Goal: Task Accomplishment & Management: Manage account settings

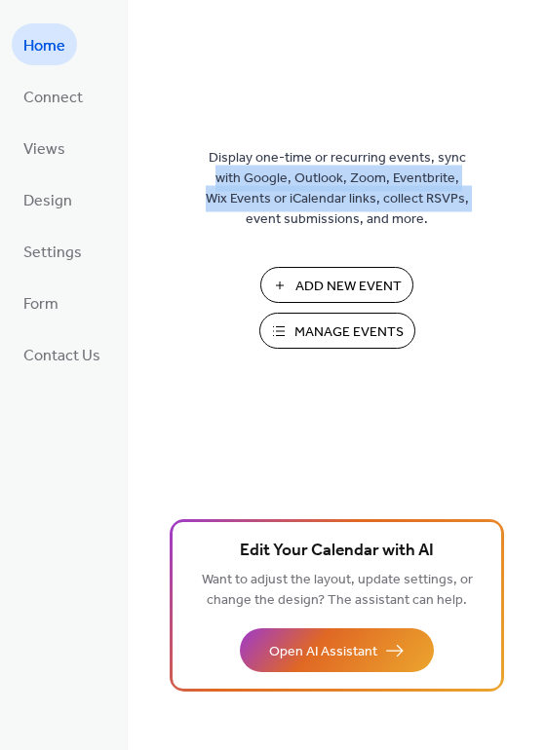
drag, startPoint x: 538, startPoint y: 97, endPoint x: 556, endPoint y: 198, distance: 102.1
click at [545, 198] on div "Display one-time or recurring events, sync with Google, Outlook, Zoom, Eventbri…" at bounding box center [337, 375] width 418 height 750
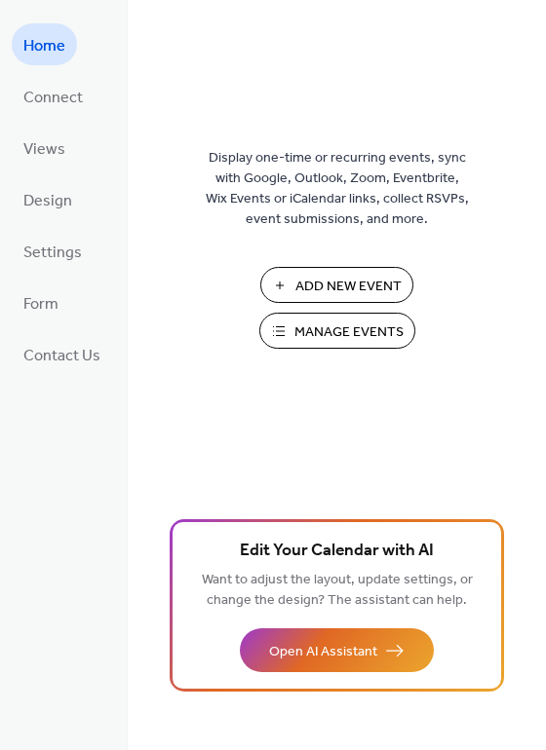
click at [536, 66] on div "Display one-time or recurring events, sync with Google, Outlook, Zoom, Eventbri…" at bounding box center [337, 406] width 418 height 687
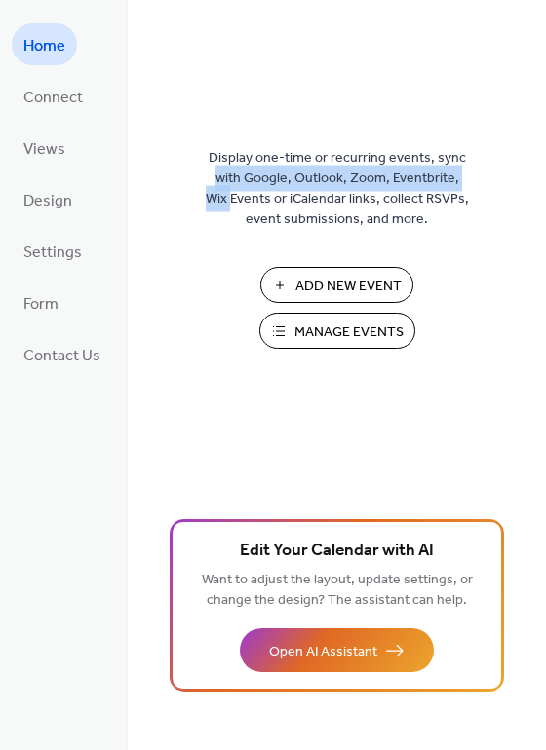
drag, startPoint x: 541, startPoint y: 69, endPoint x: 539, endPoint y: 171, distance: 101.4
click at [539, 171] on div "Display one-time or recurring events, sync with Google, Outlook, Zoom, Eventbri…" at bounding box center [337, 406] width 418 height 687
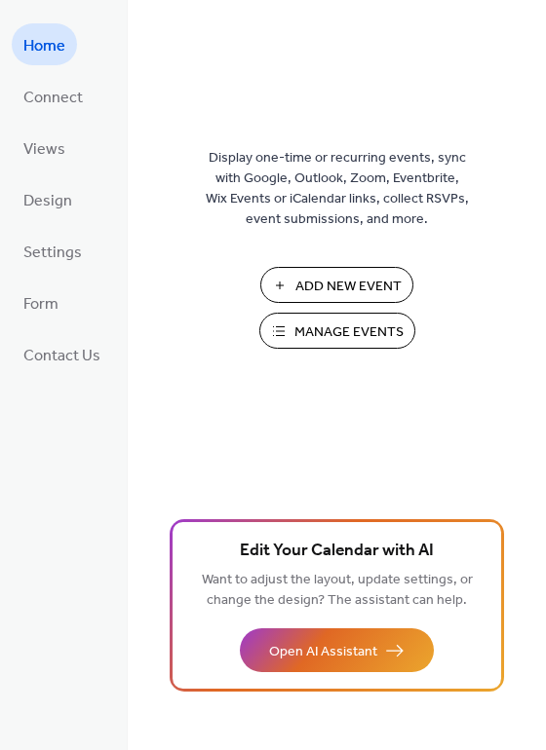
click at [538, 92] on div "Display one-time or recurring events, sync with Google, Outlook, Zoom, Eventbri…" at bounding box center [337, 406] width 418 height 687
click at [494, 68] on div "Display one-time or recurring events, sync with Google, Outlook, Zoom, Eventbri…" at bounding box center [337, 406] width 418 height 687
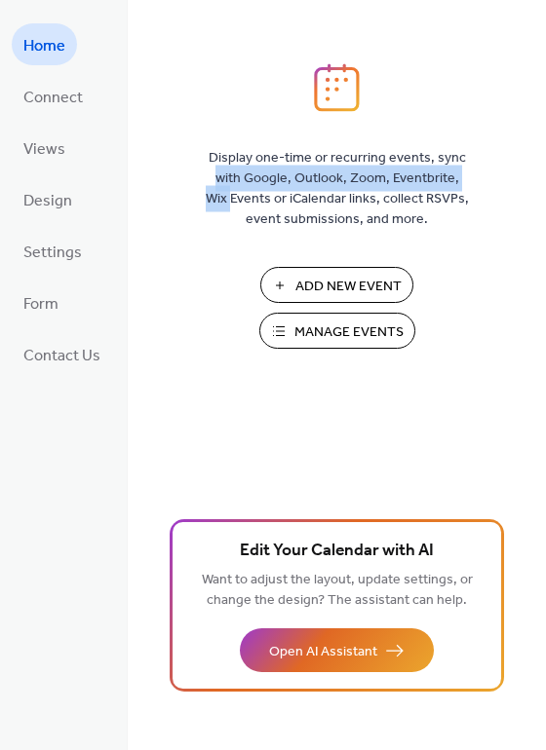
drag, startPoint x: 537, startPoint y: 70, endPoint x: 542, endPoint y: 168, distance: 97.6
click at [542, 168] on div "Display one-time or recurring events, sync with Google, Outlook, Zoom, Eventbri…" at bounding box center [337, 406] width 418 height 687
click at [66, 85] on span "Connect" at bounding box center [52, 98] width 59 height 30
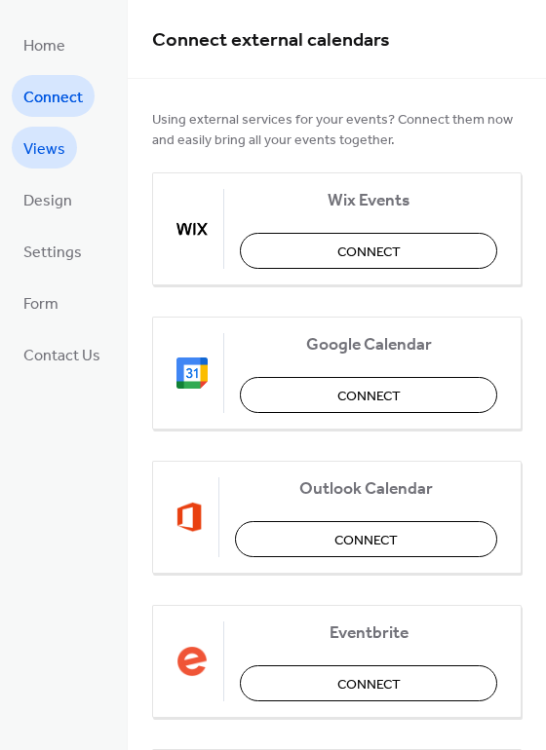
click at [55, 144] on span "Views" at bounding box center [44, 149] width 42 height 30
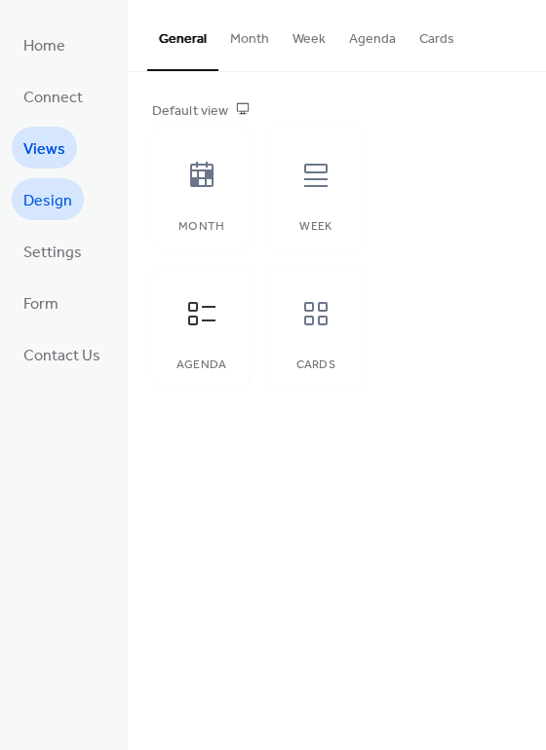
click at [54, 186] on span "Design" at bounding box center [47, 201] width 49 height 30
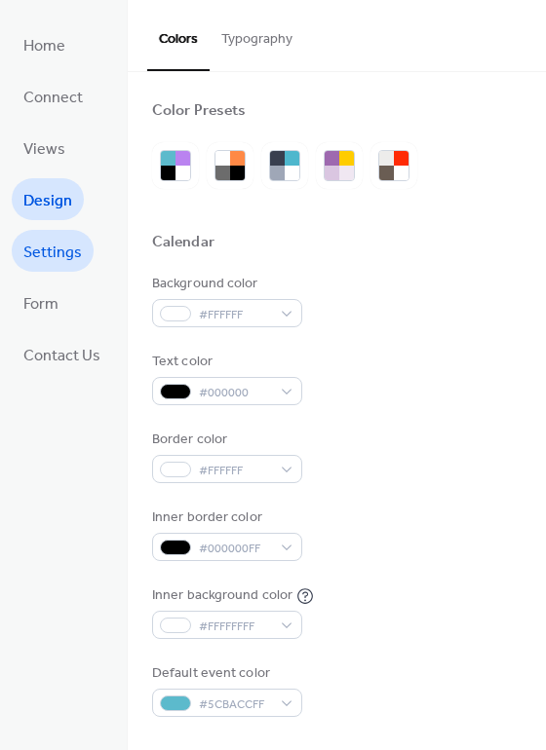
click at [56, 241] on span "Settings" at bounding box center [52, 253] width 58 height 30
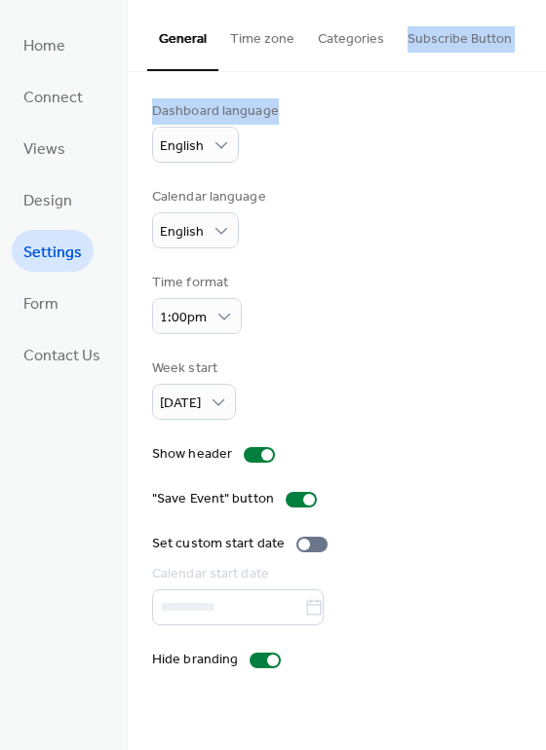
drag, startPoint x: 538, startPoint y: 36, endPoint x: 535, endPoint y: 108, distance: 72.2
click at [535, 72] on div "General Time zone Categories Subscribe Button" at bounding box center [337, 36] width 418 height 72
click at [539, 73] on div "Dashboard language English Calendar language English Time format 1:00pm Week st…" at bounding box center [337, 386] width 418 height 628
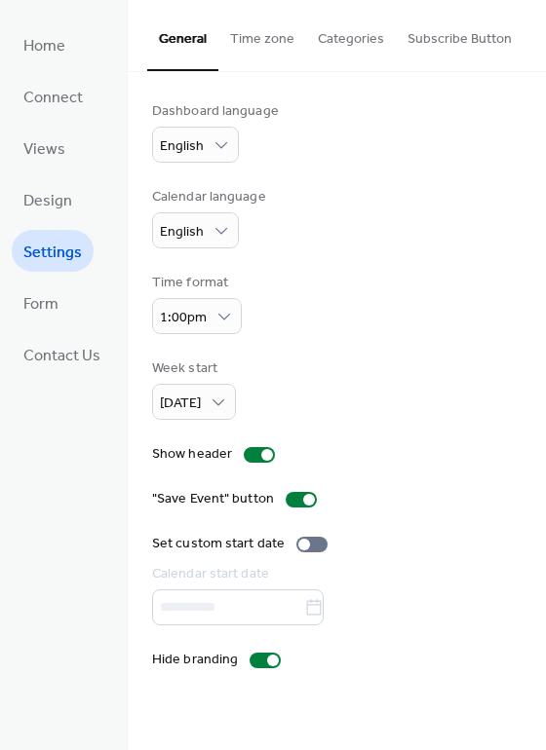
drag, startPoint x: 539, startPoint y: 73, endPoint x: 543, endPoint y: 160, distance: 86.8
click at [543, 160] on div "Dashboard language English Calendar language English Time format 1:00pm Week st…" at bounding box center [337, 386] width 418 height 628
click at [502, 172] on div "Dashboard language English Calendar language English Time format 1:00pm Week st…" at bounding box center [336, 385] width 369 height 569
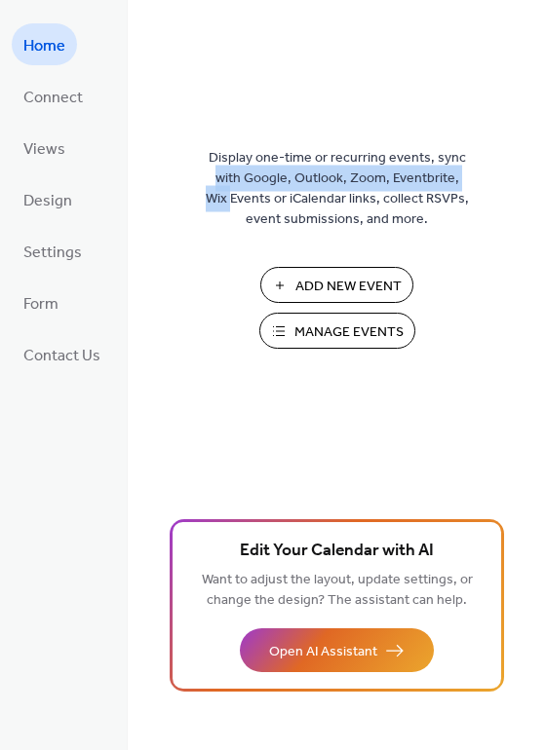
drag, startPoint x: 538, startPoint y: 68, endPoint x: 546, endPoint y: 171, distance: 102.6
click at [545, 171] on div "Display one-time or recurring events, sync with Google, Outlook, Zoom, Eventbri…" at bounding box center [337, 375] width 418 height 750
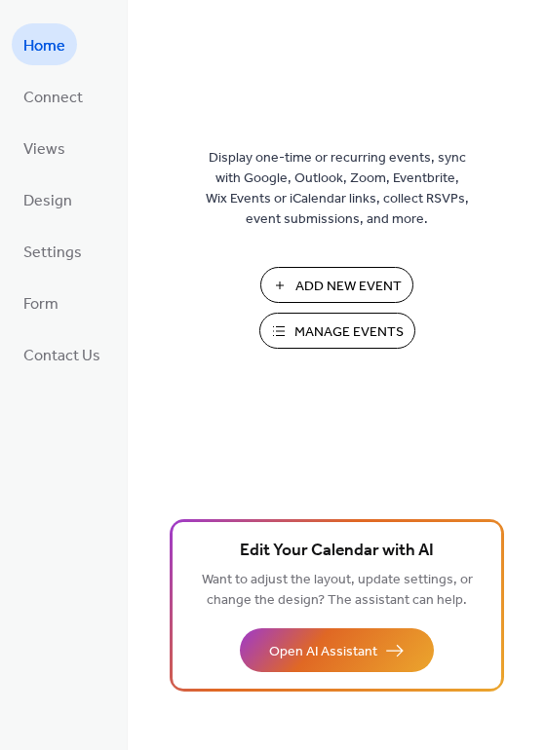
click at [537, 122] on div "Display one-time or recurring events, sync with Google, Outlook, Zoom, Eventbri…" at bounding box center [337, 406] width 418 height 687
click at [388, 282] on span "Add New Event" at bounding box center [348, 287] width 106 height 20
click at [351, 294] on span "Add New Event" at bounding box center [348, 287] width 106 height 20
drag, startPoint x: 539, startPoint y: 89, endPoint x: 539, endPoint y: 161, distance: 72.1
click at [541, 163] on div "Display one-time or recurring events, sync with Google, Outlook, Zoom, Eventbri…" at bounding box center [337, 406] width 418 height 687
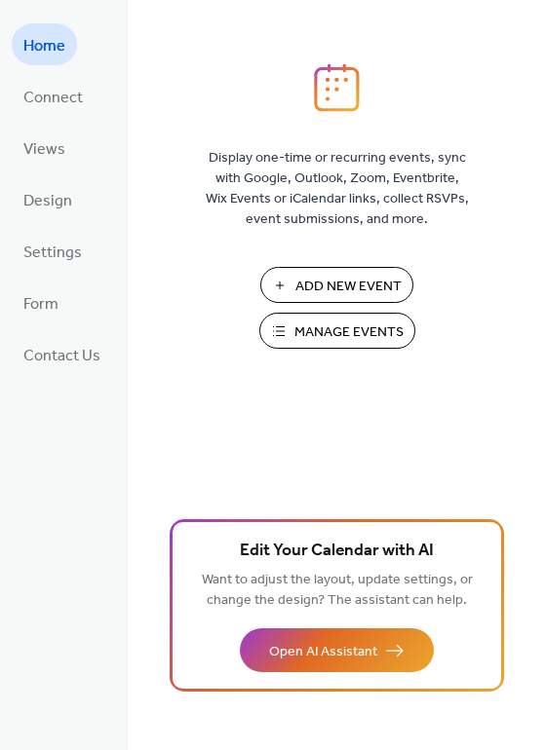
click at [531, 149] on div "Display one-time or recurring events, sync with Google, Outlook, Zoom, Eventbri…" at bounding box center [337, 406] width 418 height 687
click at [30, 100] on span "Connect" at bounding box center [52, 98] width 59 height 30
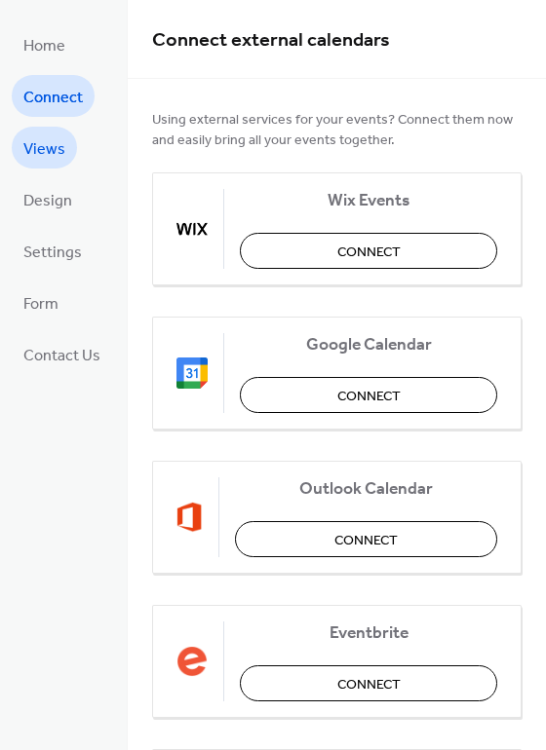
click at [45, 153] on span "Views" at bounding box center [44, 149] width 42 height 30
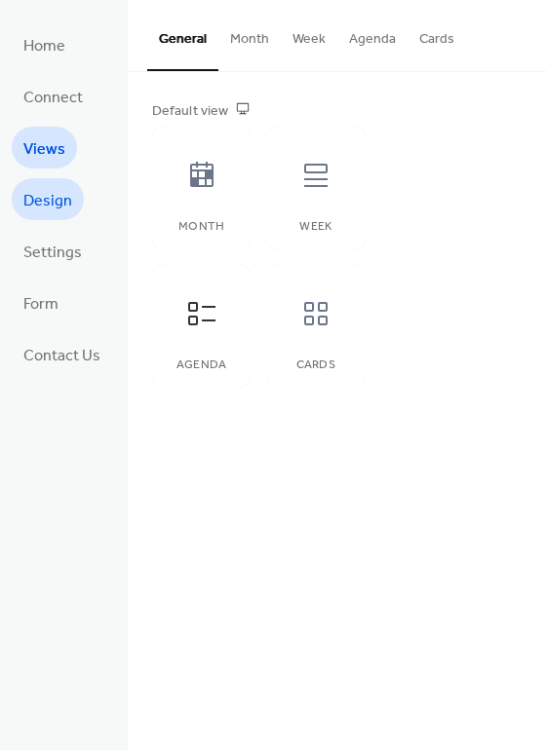
click at [42, 201] on span "Design" at bounding box center [47, 201] width 49 height 30
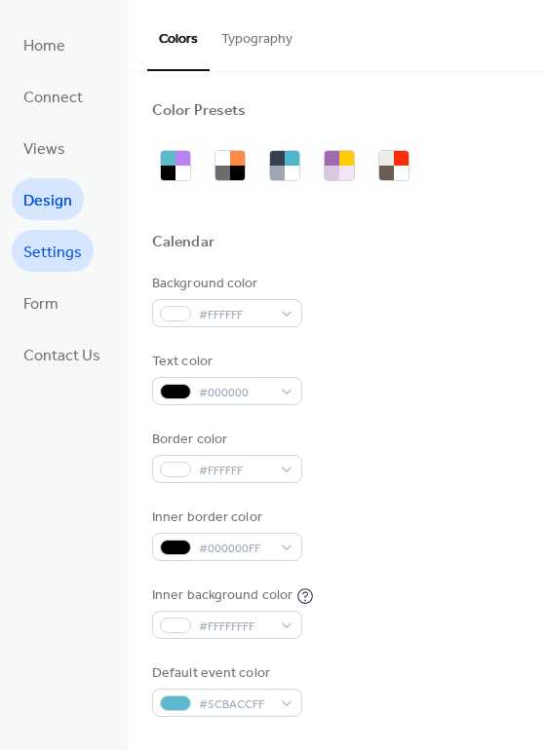
click at [47, 245] on span "Settings" at bounding box center [52, 253] width 58 height 30
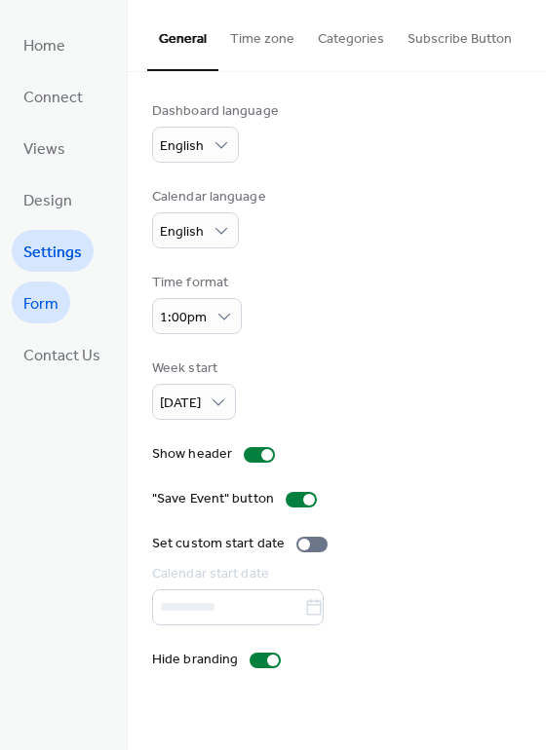
click at [58, 300] on link "Form" at bounding box center [41, 303] width 58 height 42
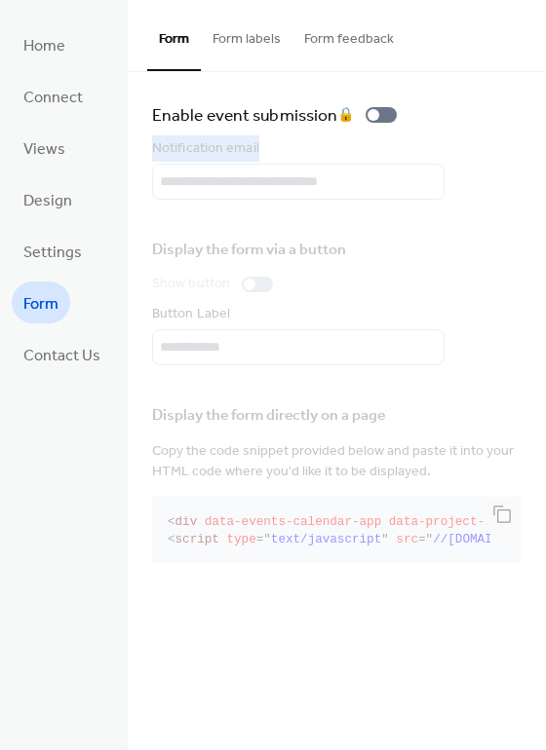
drag, startPoint x: 538, startPoint y: 81, endPoint x: 529, endPoint y: 192, distance: 111.4
click at [529, 192] on div "Enable event submission 🔒 Notification email Display the form via a button Show…" at bounding box center [337, 335] width 418 height 527
click at [529, 175] on div "Enable event submission 🔒 Notification email Display the form via a button Show…" at bounding box center [337, 335] width 418 height 527
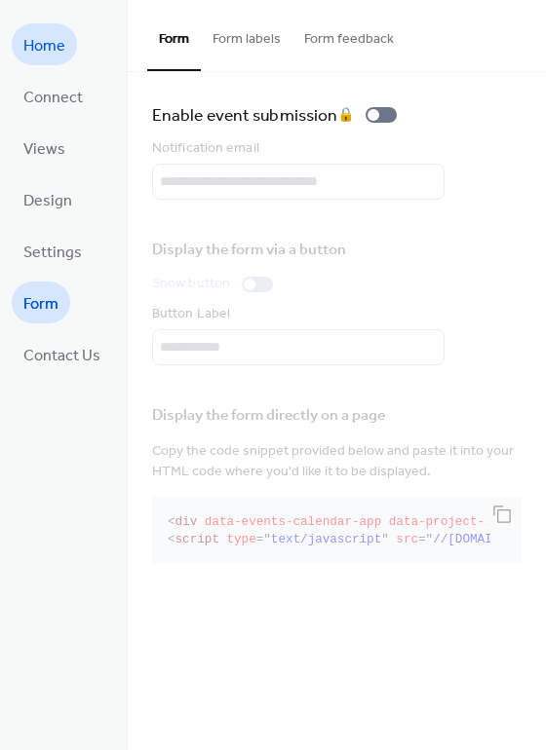
click at [54, 38] on span "Home" at bounding box center [44, 46] width 42 height 30
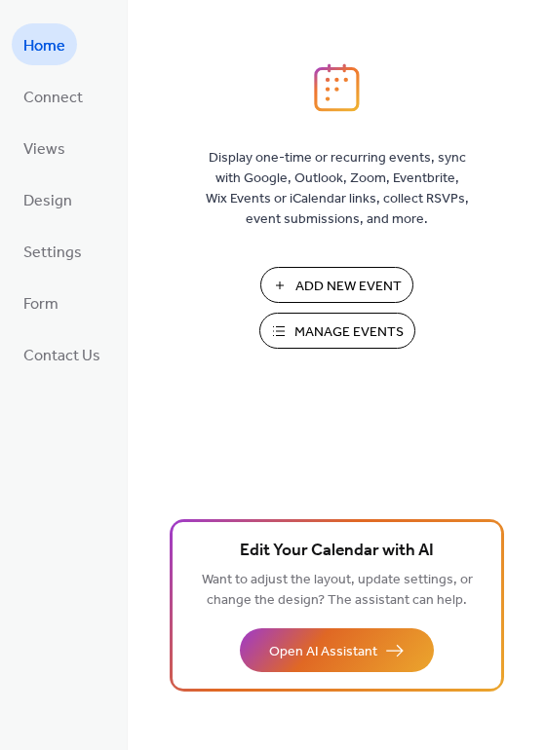
drag, startPoint x: 540, startPoint y: 80, endPoint x: 549, endPoint y: 142, distance: 63.0
click at [545, 142] on div "Display one-time or recurring events, sync with Google, Outlook, Zoom, Eventbri…" at bounding box center [337, 375] width 418 height 750
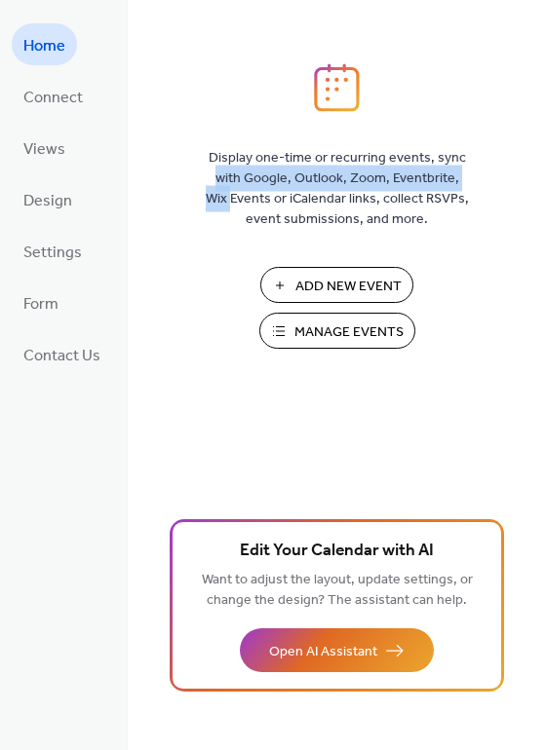
drag, startPoint x: 541, startPoint y: 38, endPoint x: 535, endPoint y: 178, distance: 140.5
click at [535, 178] on div "Display one-time or recurring events, sync with Google, Outlook, Zoom, Eventbri…" at bounding box center [337, 375] width 418 height 750
click at [385, 316] on button "Manage Events" at bounding box center [337, 331] width 156 height 36
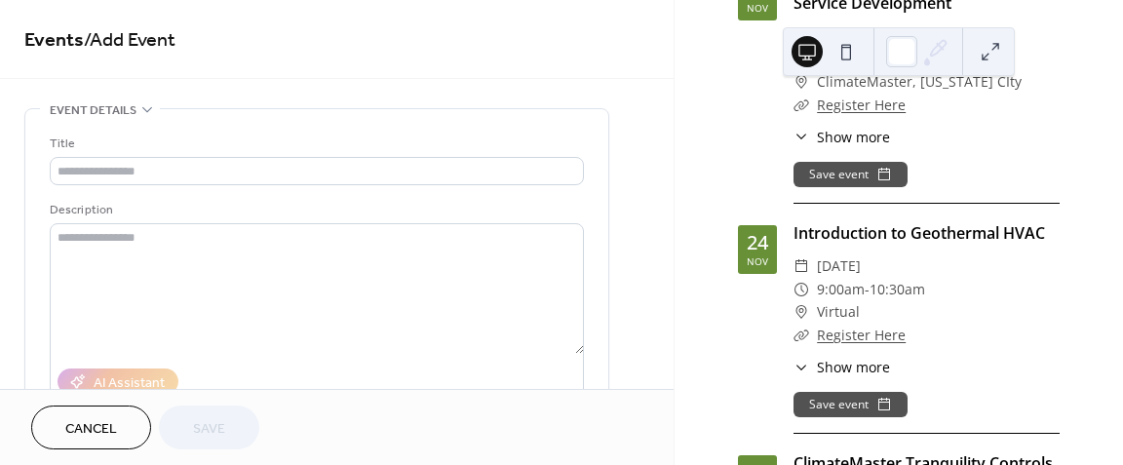
scroll to position [3039, 0]
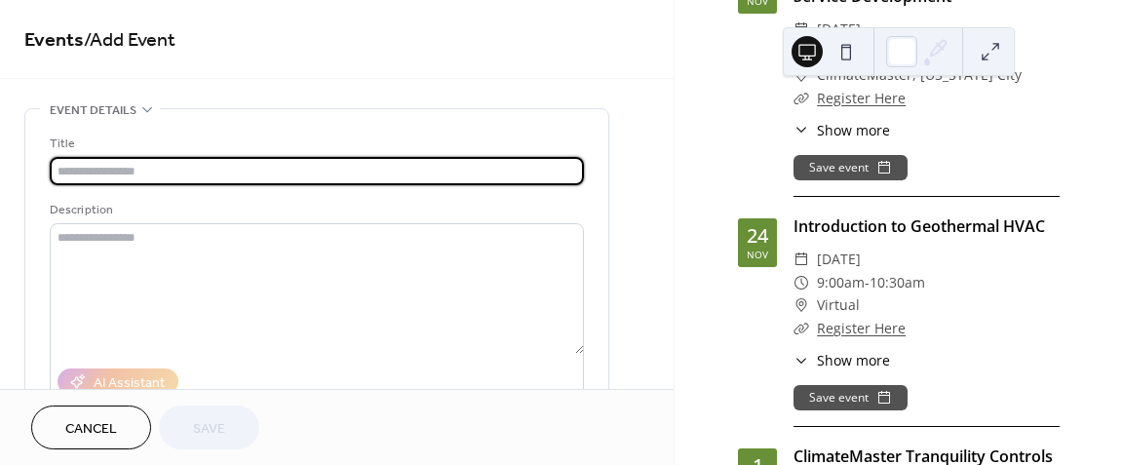
click at [159, 173] on input "text" at bounding box center [317, 171] width 534 height 28
paste input "**********"
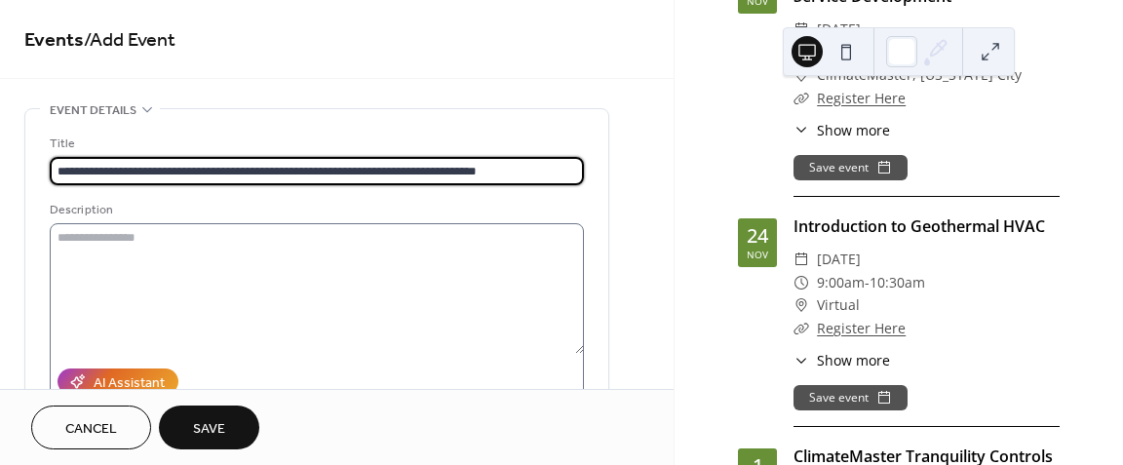
type input "**********"
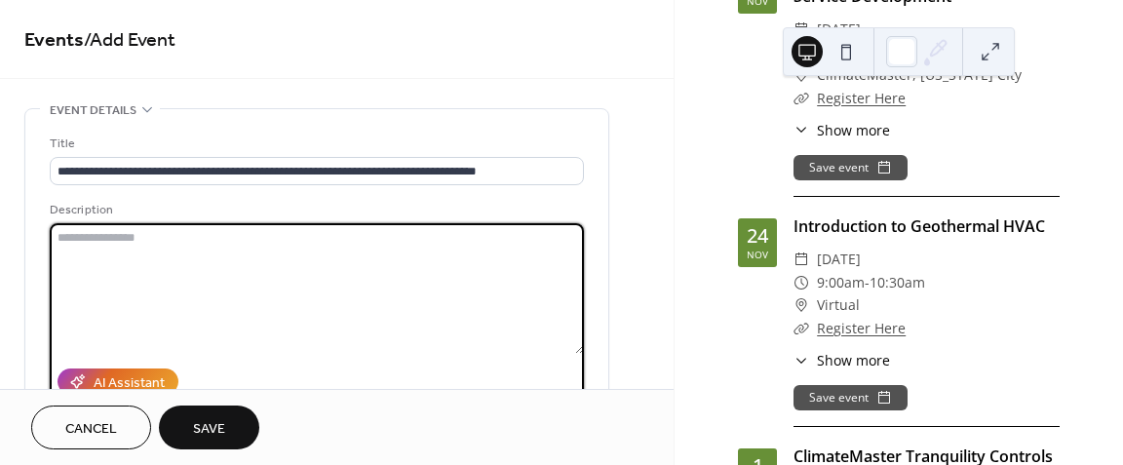
click at [250, 264] on textarea at bounding box center [317, 288] width 534 height 131
click at [147, 245] on textarea at bounding box center [317, 288] width 534 height 131
paste textarea "**********"
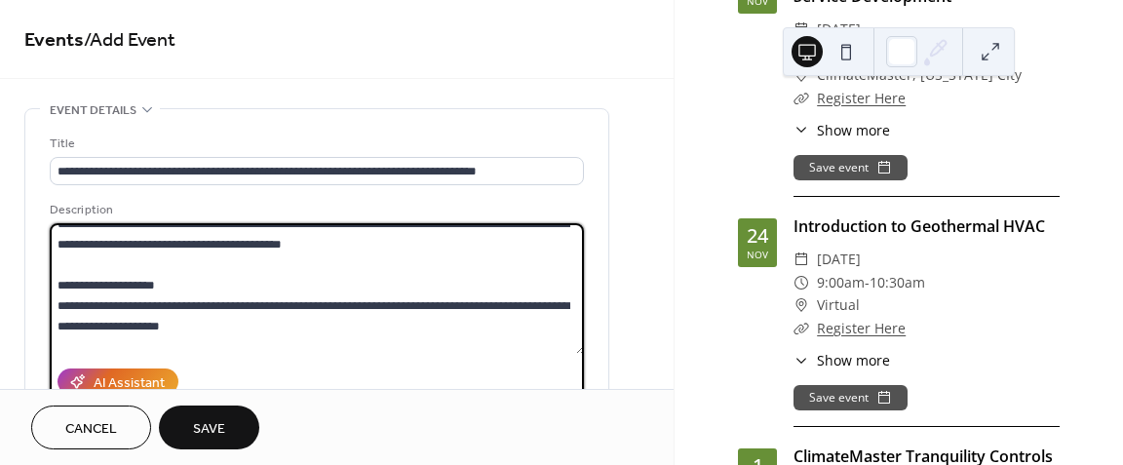
scroll to position [0, 0]
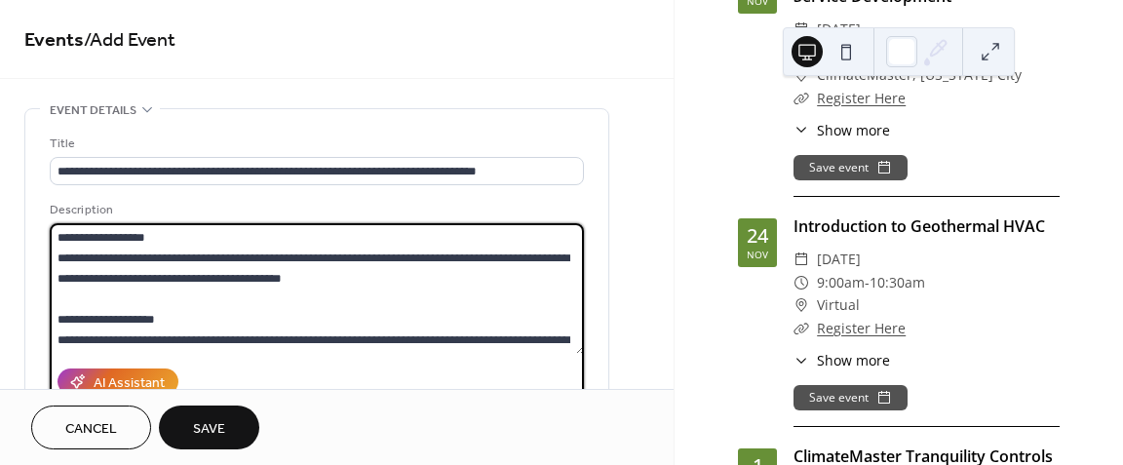
click at [174, 283] on textarea "**********" at bounding box center [317, 288] width 535 height 131
click at [578, 348] on textarea "**********" at bounding box center [317, 288] width 535 height 131
type textarea "**********"
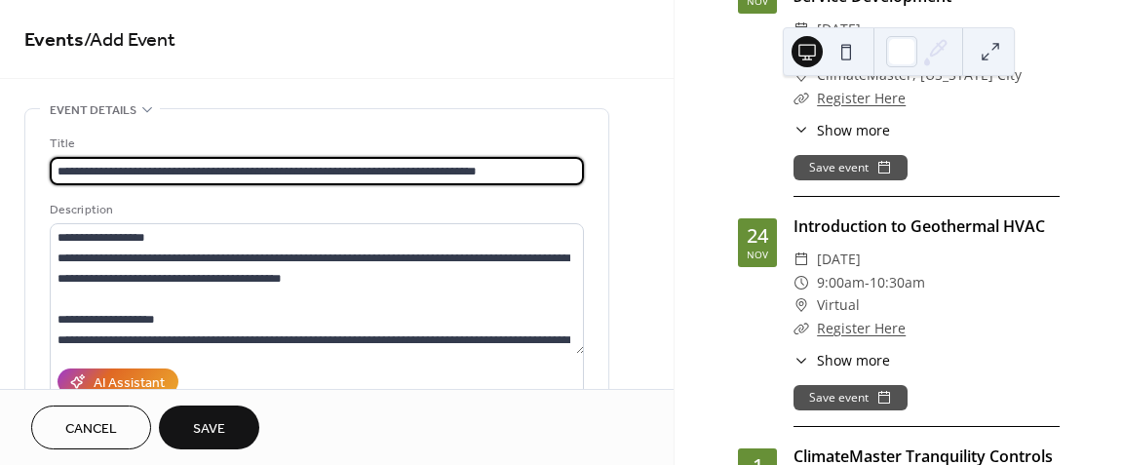
click at [317, 176] on input "**********" at bounding box center [317, 171] width 534 height 28
click at [307, 176] on input "**********" at bounding box center [317, 171] width 534 height 28
click at [309, 172] on input "**********" at bounding box center [317, 171] width 534 height 28
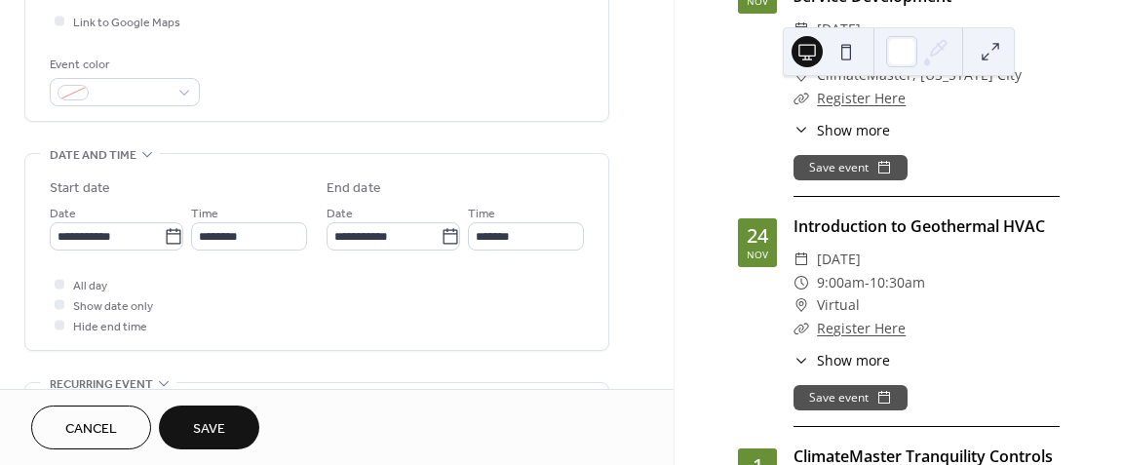
scroll to position [486, 0]
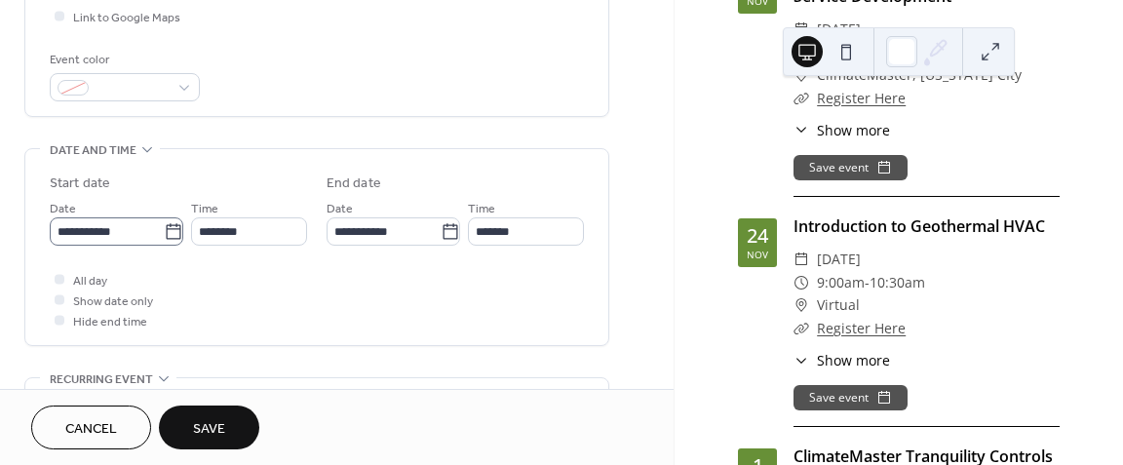
click at [172, 235] on icon at bounding box center [173, 231] width 15 height 16
click at [164, 235] on input "**********" at bounding box center [107, 231] width 114 height 28
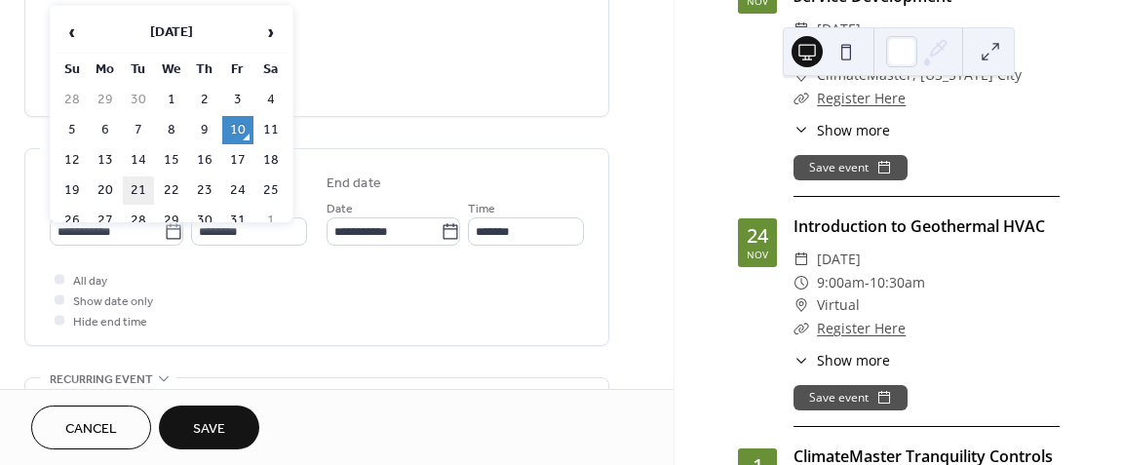
click at [135, 188] on td "21" at bounding box center [138, 190] width 31 height 28
type input "**********"
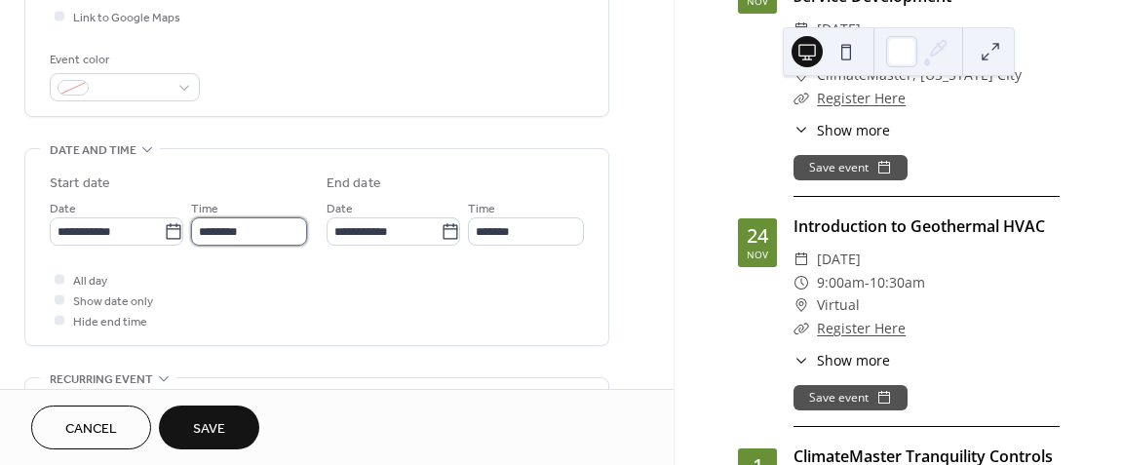
click at [280, 245] on input "********" at bounding box center [249, 231] width 116 height 28
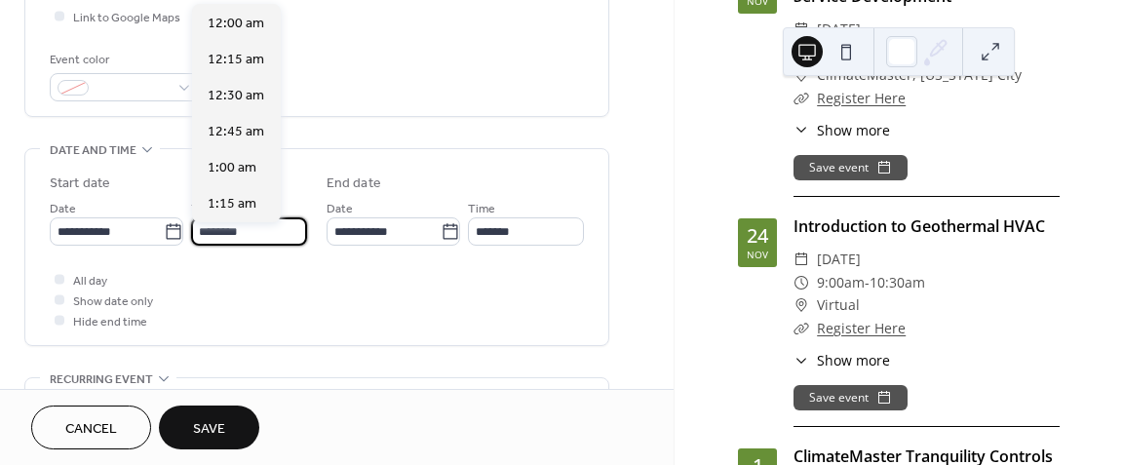
scroll to position [1731, 0]
click at [280, 245] on input "********" at bounding box center [249, 231] width 116 height 28
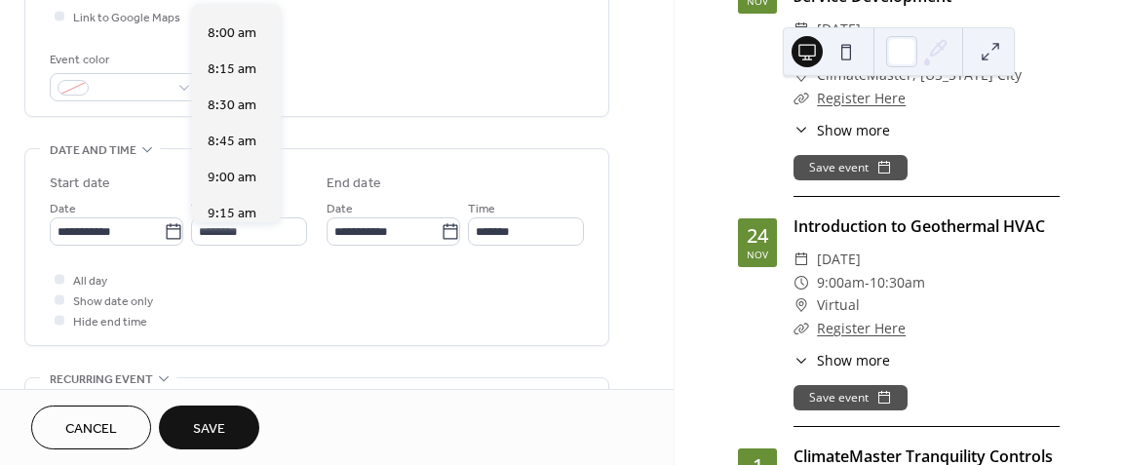
scroll to position [1121, 0]
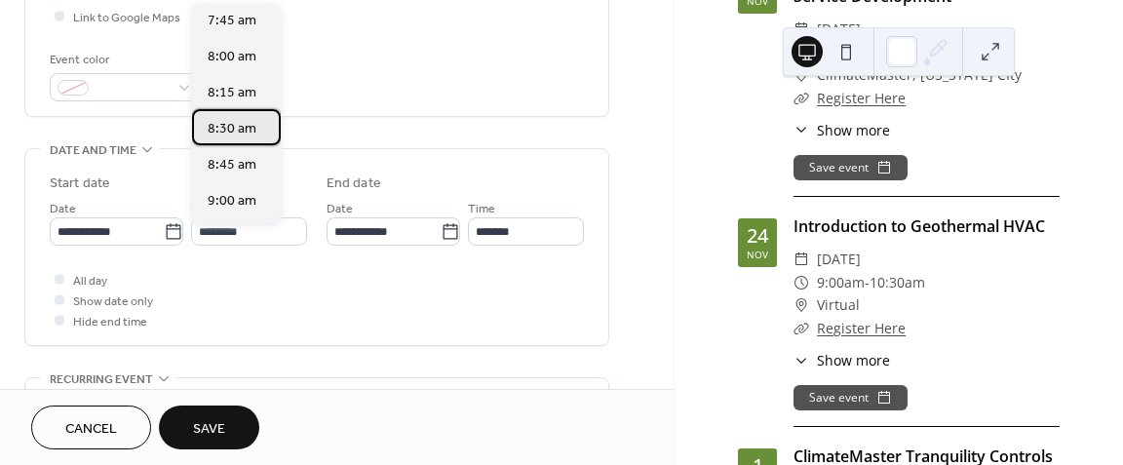
click at [245, 122] on span "8:30 am" at bounding box center [232, 129] width 49 height 20
type input "*******"
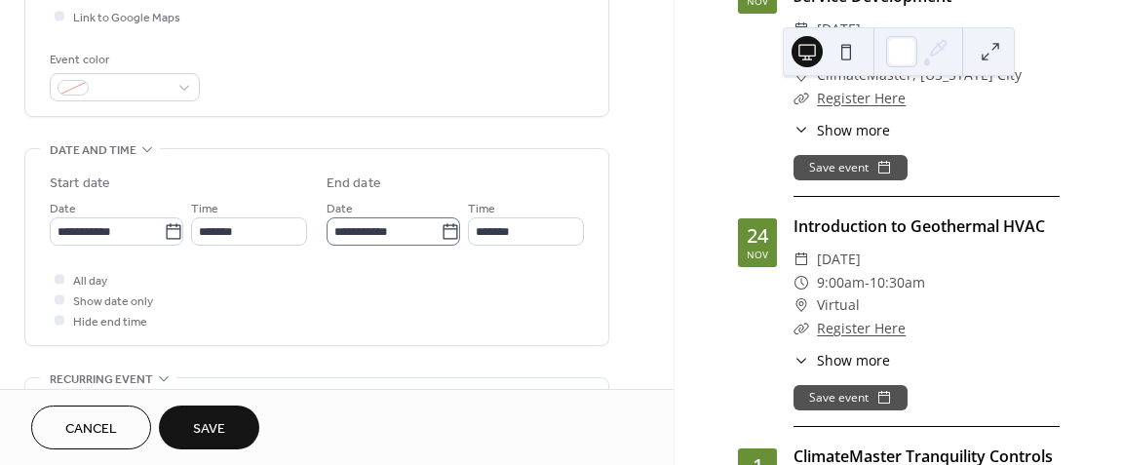
click at [445, 242] on icon at bounding box center [450, 231] width 19 height 19
click at [441, 242] on input "**********" at bounding box center [383, 231] width 114 height 28
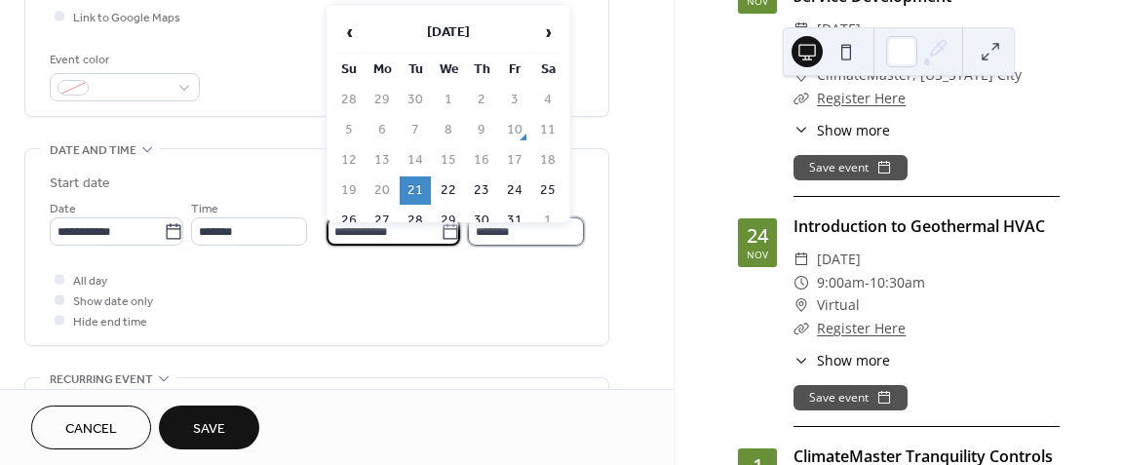
click at [556, 246] on input "*******" at bounding box center [526, 231] width 116 height 28
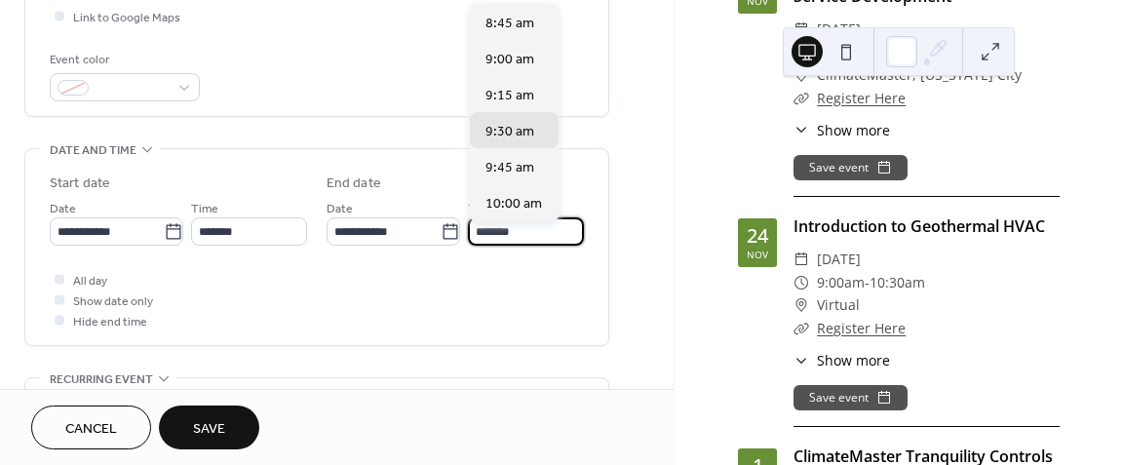
click at [562, 245] on input "*******" at bounding box center [526, 231] width 116 height 28
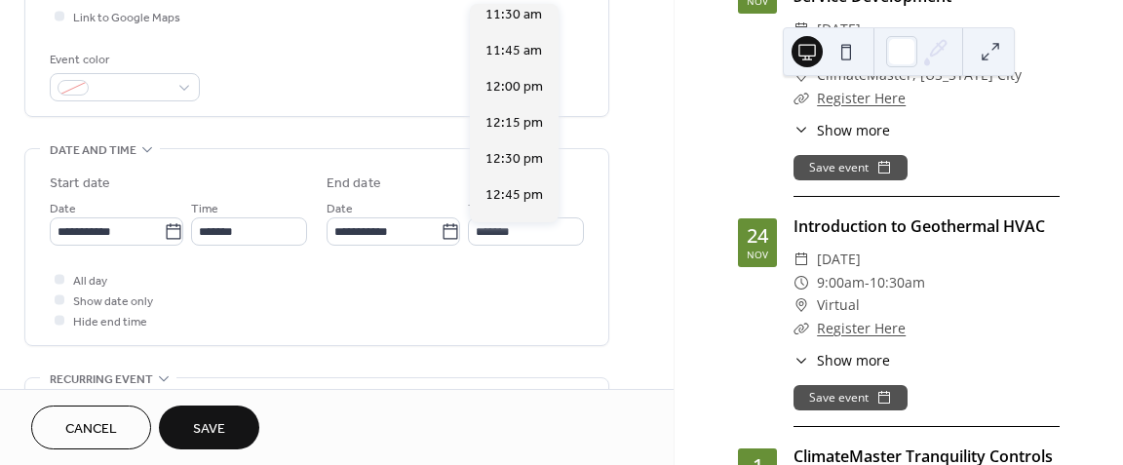
scroll to position [419, 0]
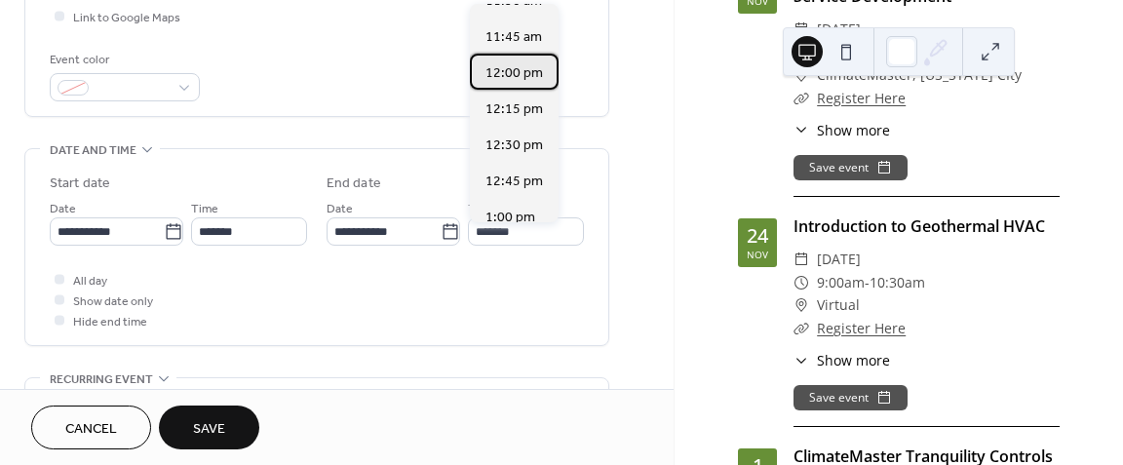
click at [533, 70] on span "12:00 pm" at bounding box center [513, 73] width 57 height 20
type input "********"
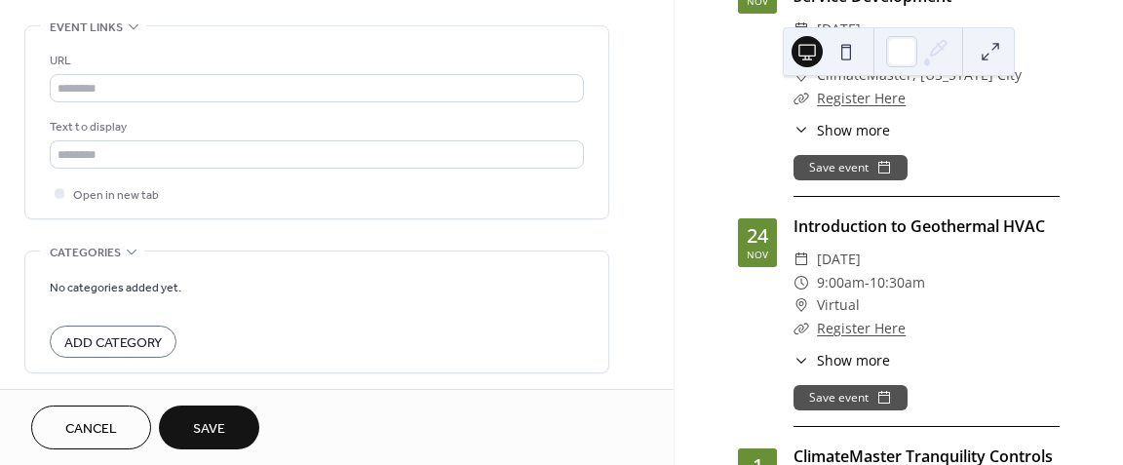
scroll to position [1151, 0]
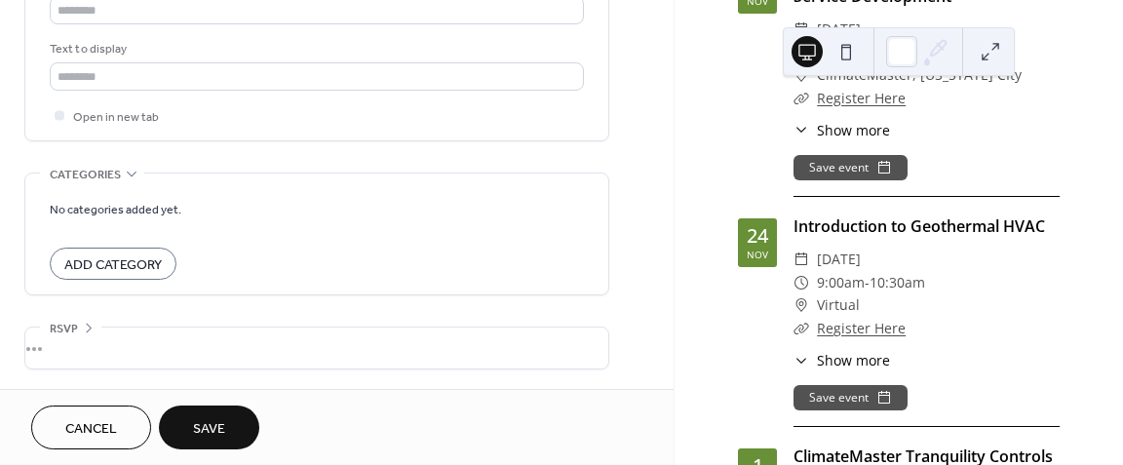
click at [226, 424] on button "Save" at bounding box center [209, 427] width 100 height 44
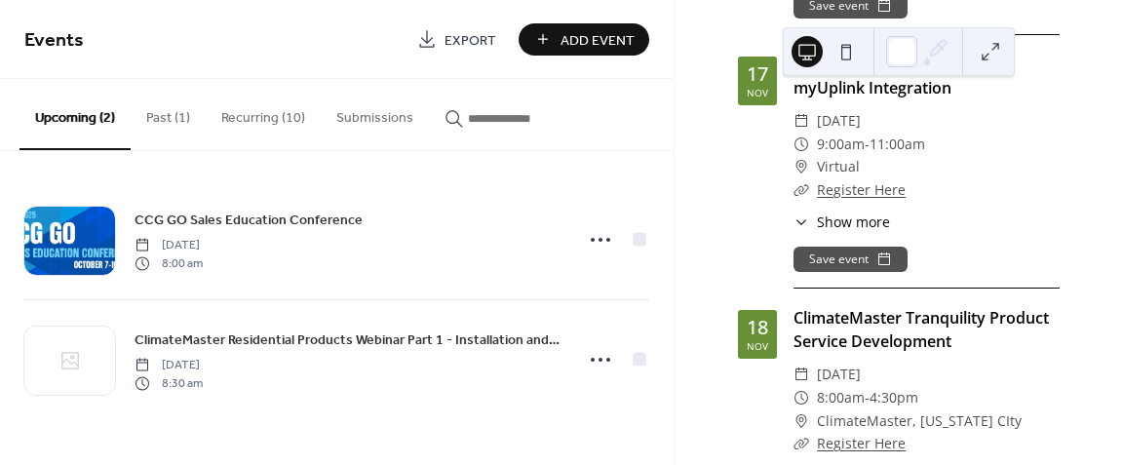
scroll to position [2817, 0]
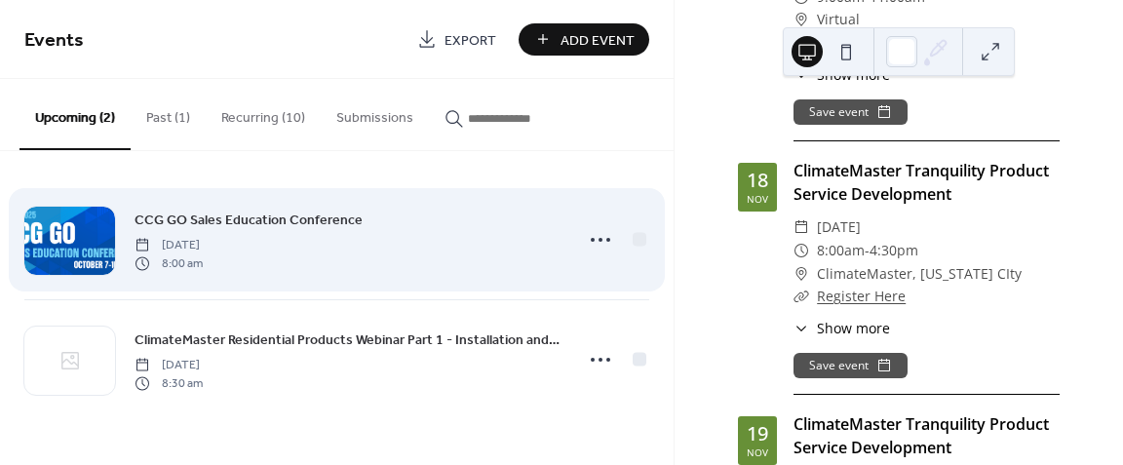
click at [459, 249] on div "CCG GO Sales Education Conference Friday, October 10, 2025 8:00 am" at bounding box center [347, 240] width 427 height 62
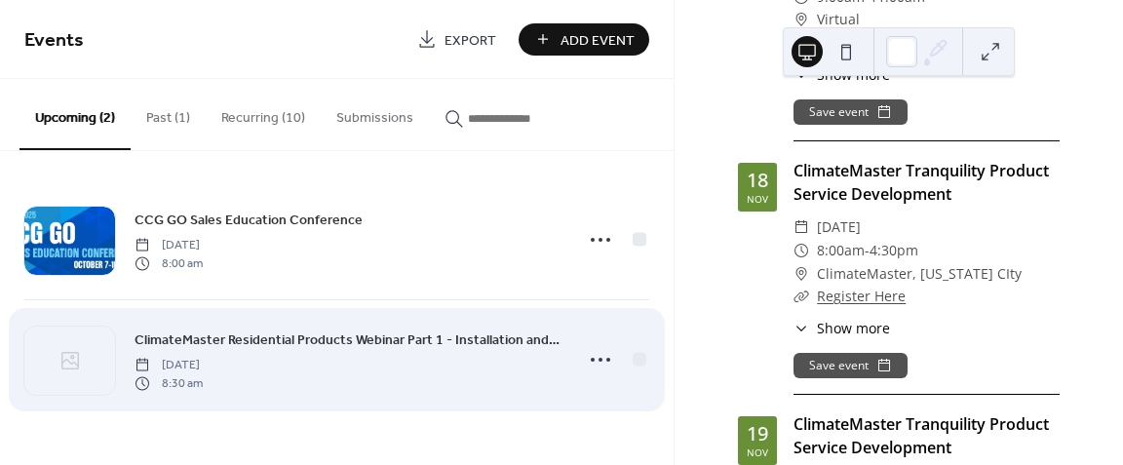
click at [415, 375] on div "ClimateMaster Residential Products Webinar Part 1 - Installation and Start-Up F…" at bounding box center [347, 359] width 427 height 62
click at [605, 352] on icon at bounding box center [600, 359] width 31 height 31
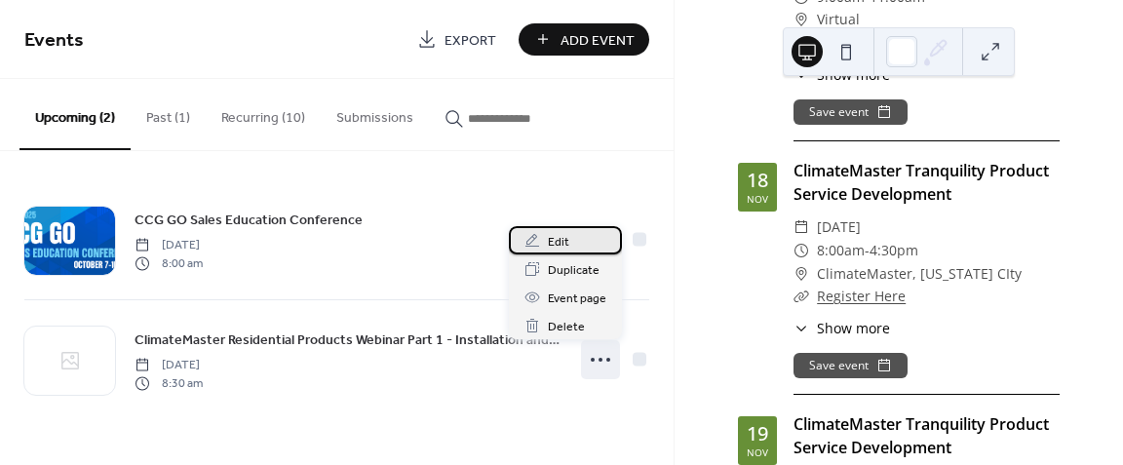
click at [561, 238] on span "Edit" at bounding box center [558, 242] width 21 height 20
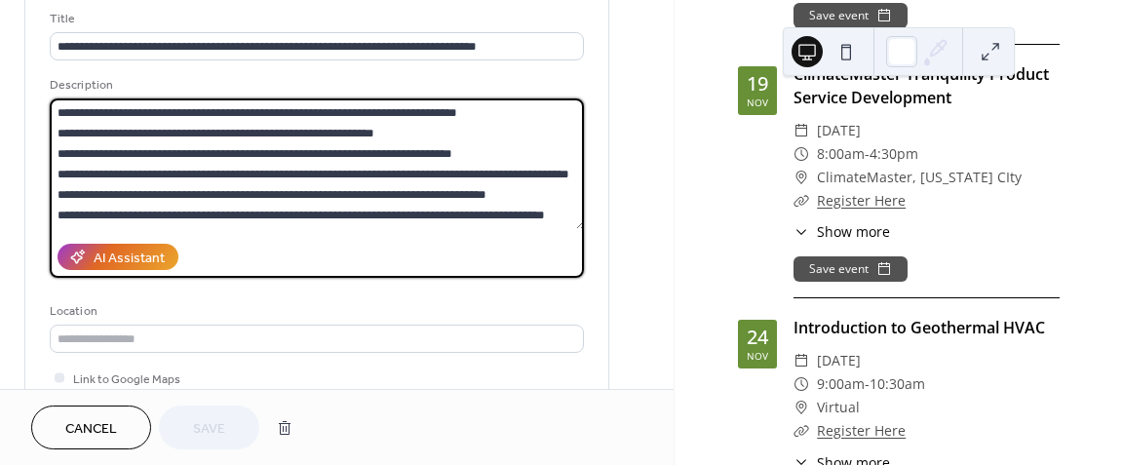
scroll to position [3278, 0]
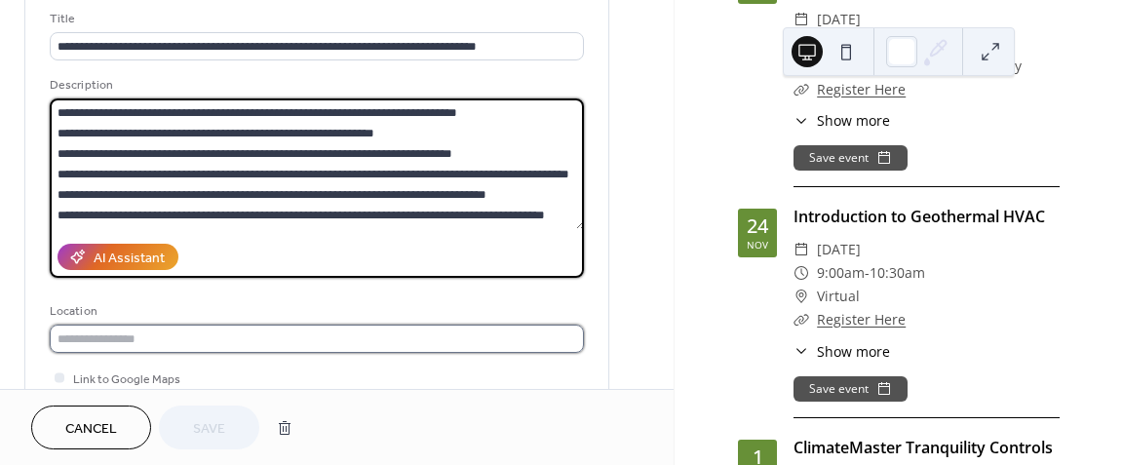
click at [374, 337] on input "text" at bounding box center [317, 339] width 534 height 28
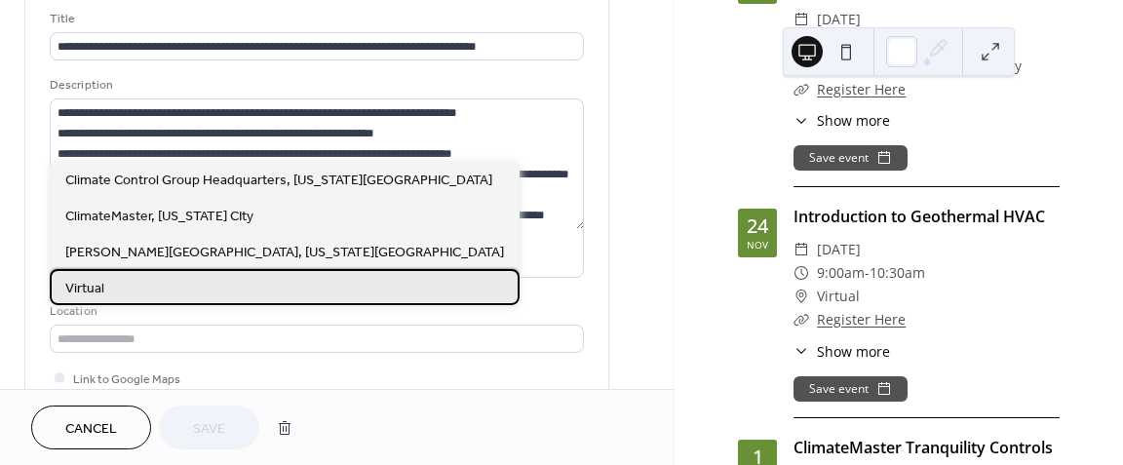
click at [369, 287] on div "Virtual" at bounding box center [285, 287] width 470 height 36
type input "*******"
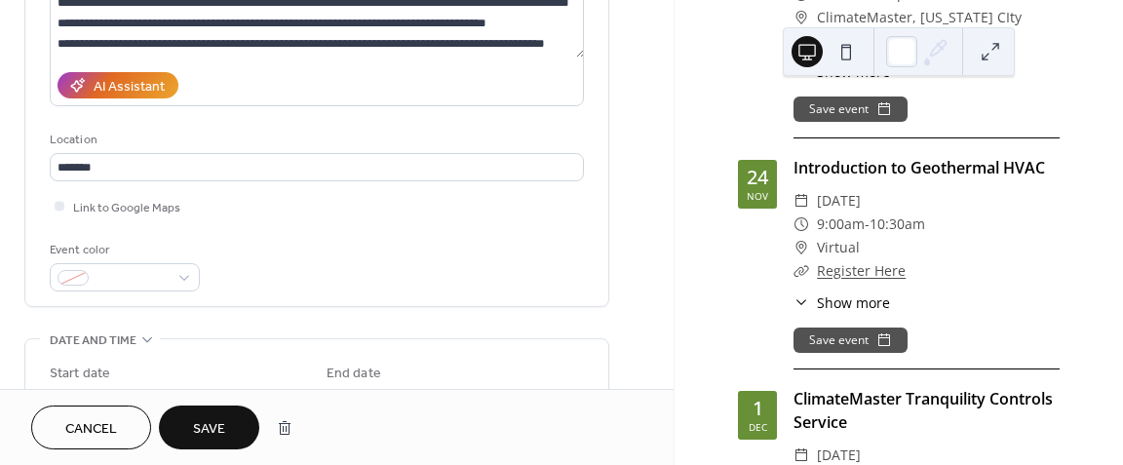
scroll to position [310, 0]
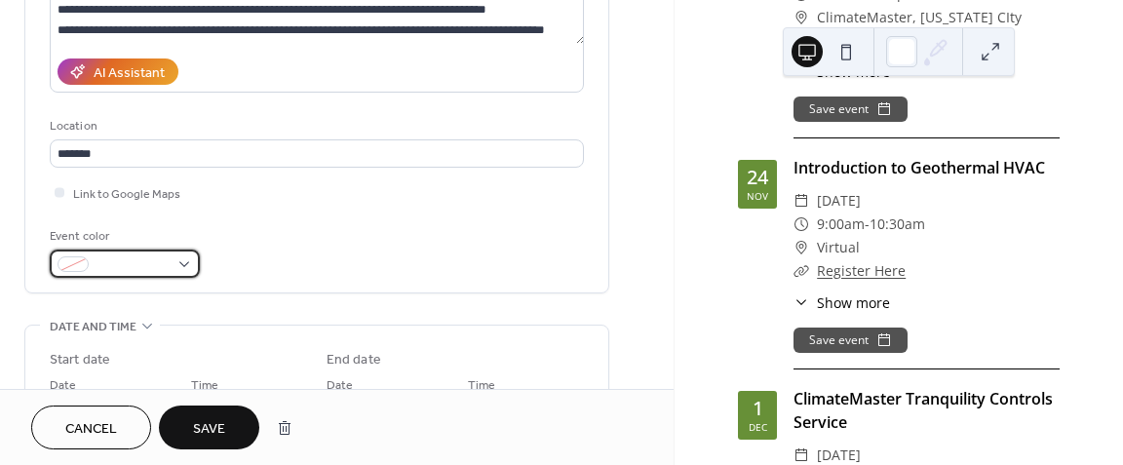
click at [184, 276] on div at bounding box center [125, 263] width 150 height 28
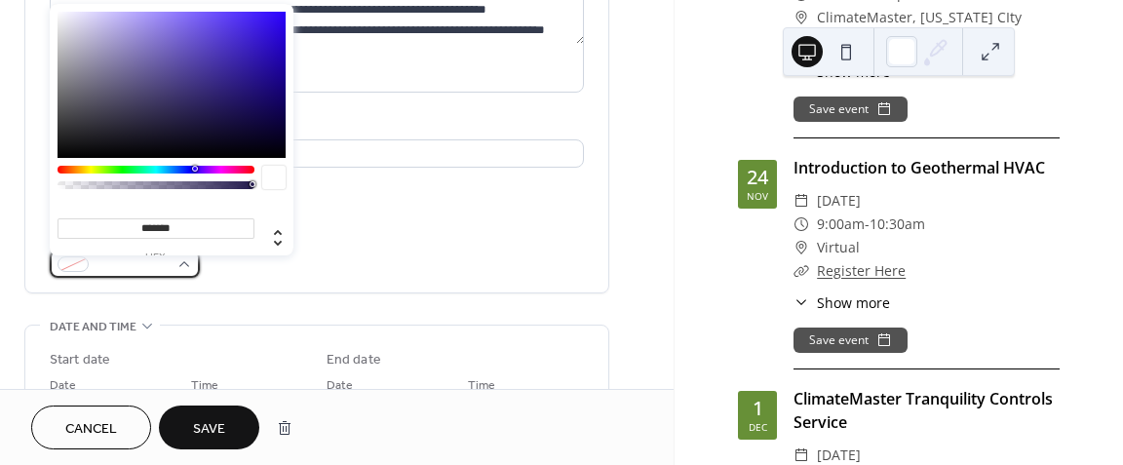
click at [184, 276] on div at bounding box center [125, 263] width 150 height 28
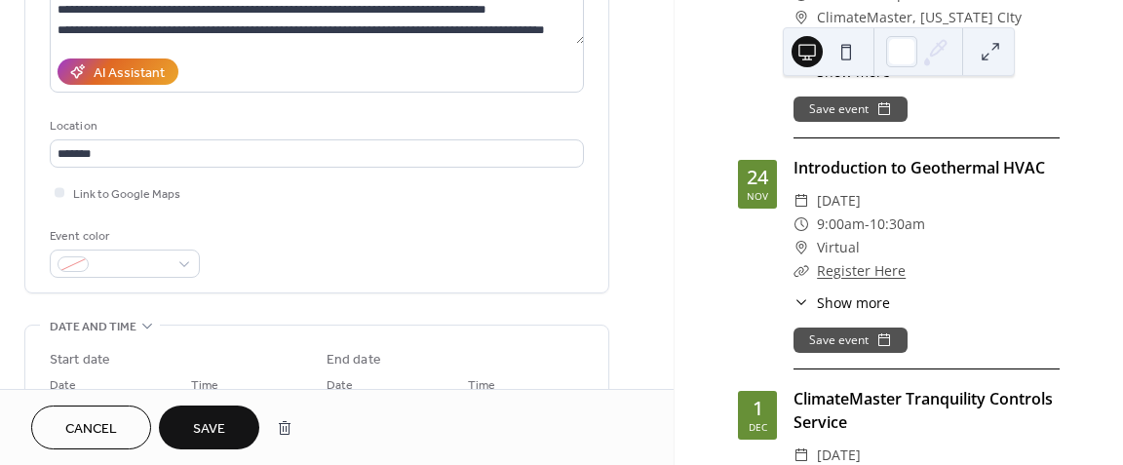
click at [469, 270] on div "Event color" at bounding box center [317, 252] width 534 height 52
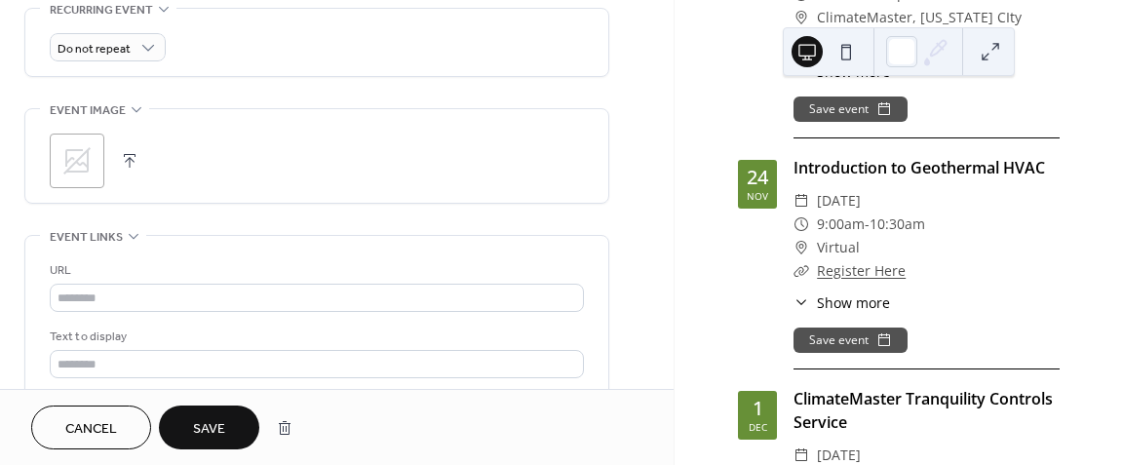
scroll to position [862, 0]
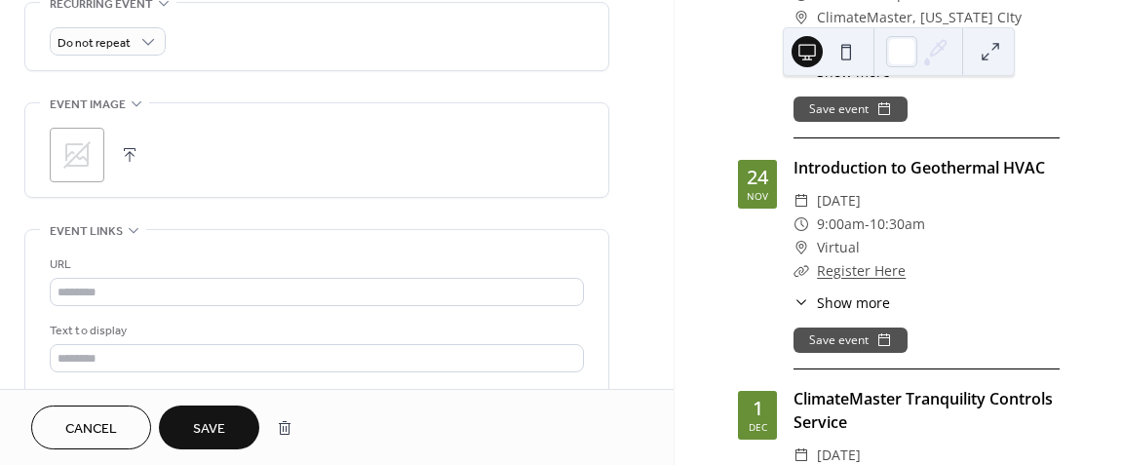
click at [133, 169] on button "button" at bounding box center [129, 154] width 27 height 27
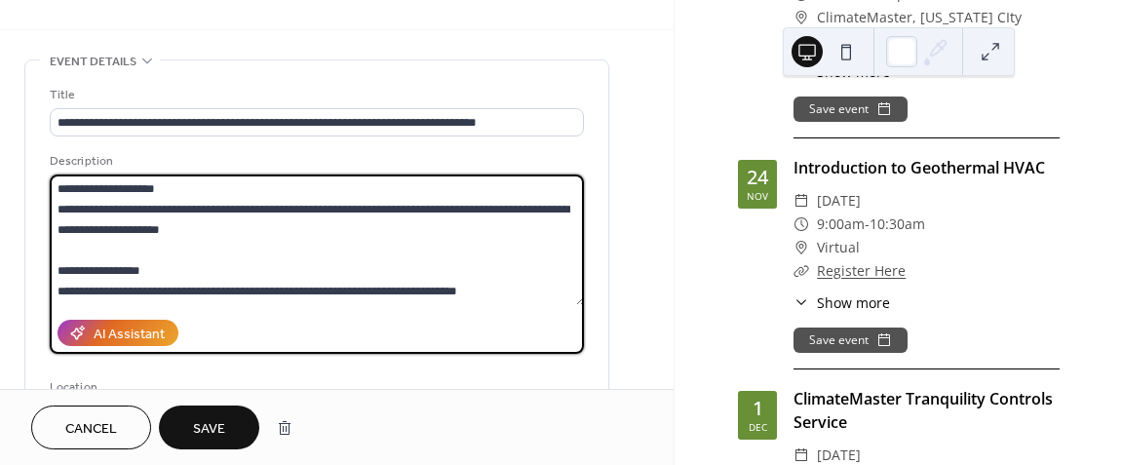
scroll to position [0, 0]
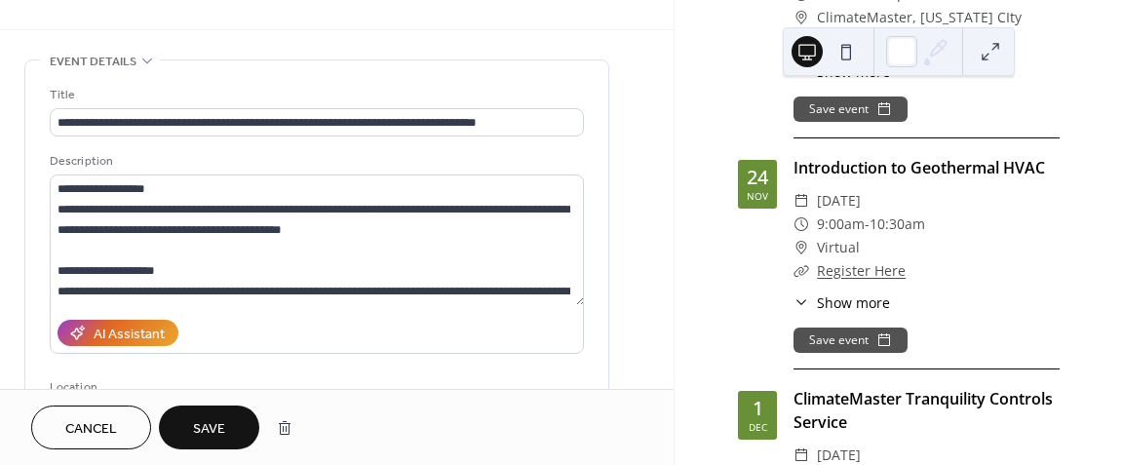
click at [231, 435] on button "Save" at bounding box center [209, 427] width 100 height 44
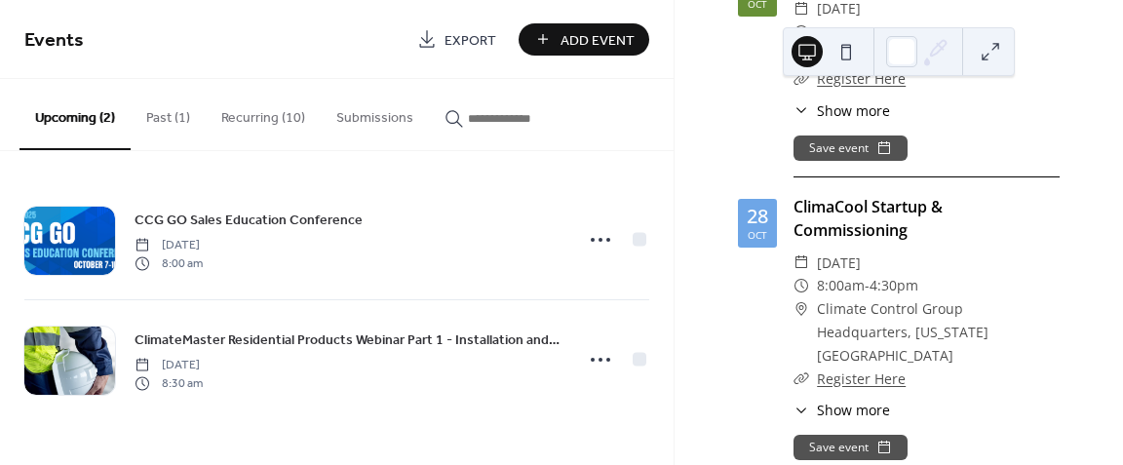
scroll to position [1752, 0]
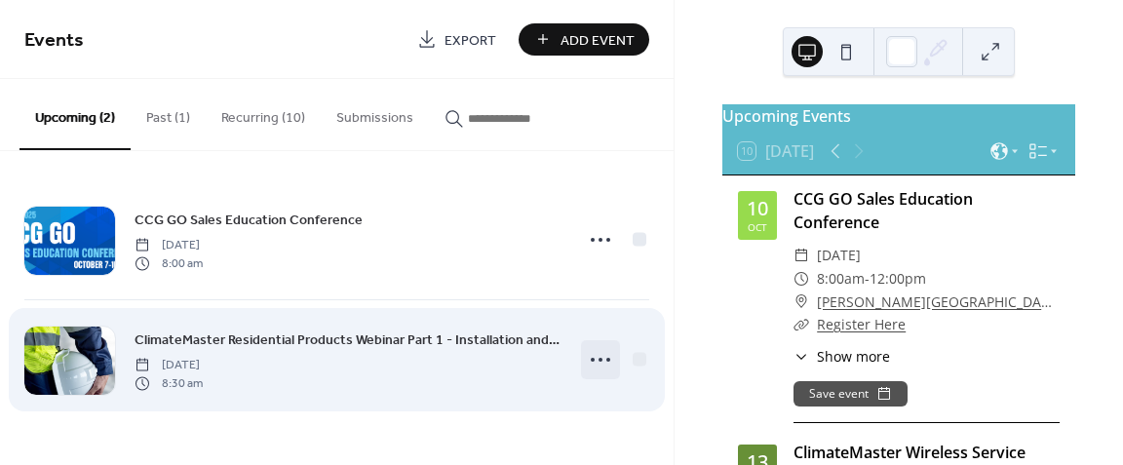
click at [597, 361] on icon at bounding box center [600, 359] width 31 height 31
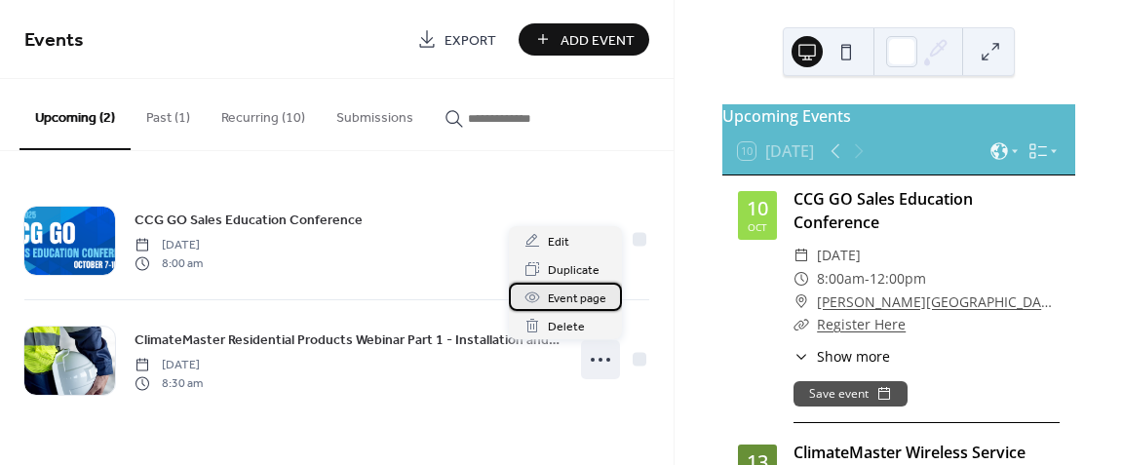
click at [595, 300] on span "Event page" at bounding box center [577, 298] width 58 height 20
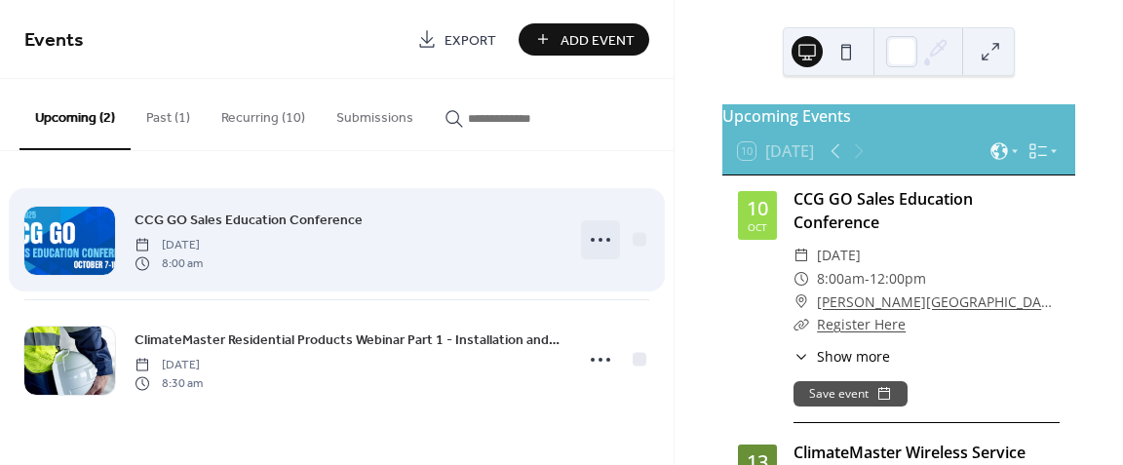
click at [604, 233] on icon at bounding box center [600, 239] width 31 height 31
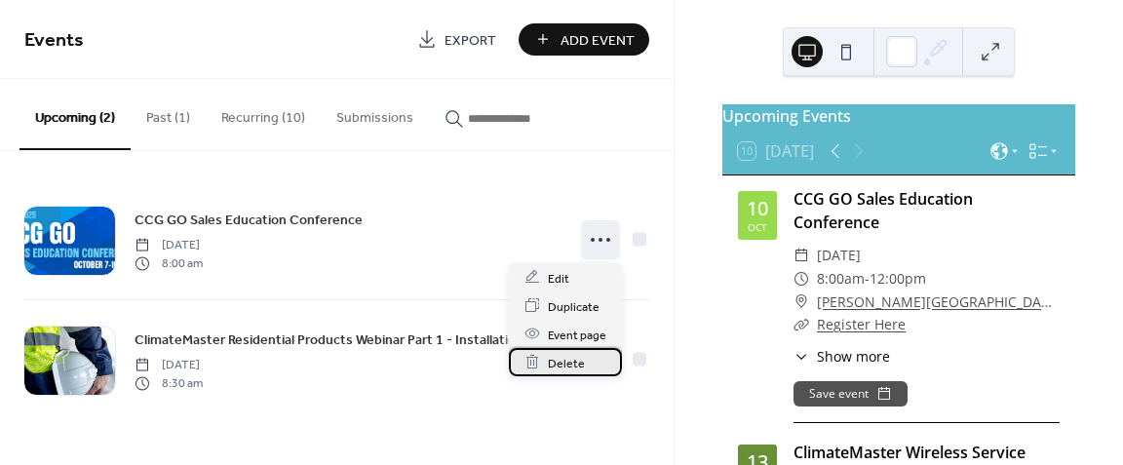
click at [556, 350] on div "Delete" at bounding box center [565, 362] width 113 height 28
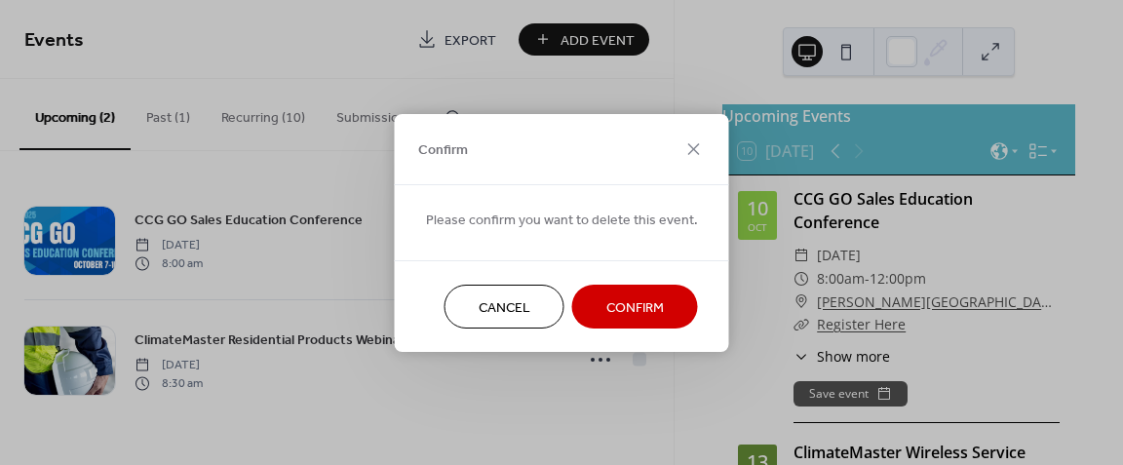
click at [531, 300] on button "Cancel" at bounding box center [504, 307] width 120 height 44
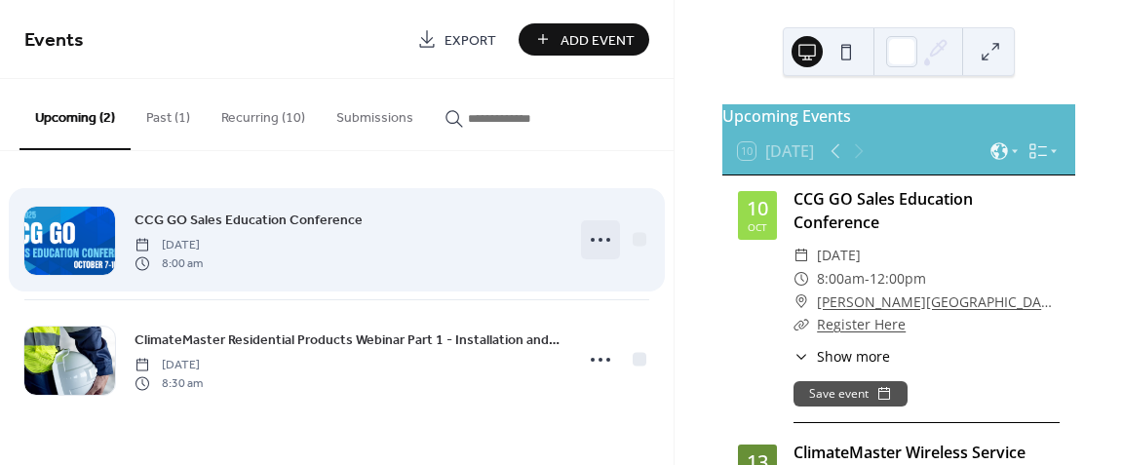
click at [605, 245] on icon at bounding box center [600, 239] width 31 height 31
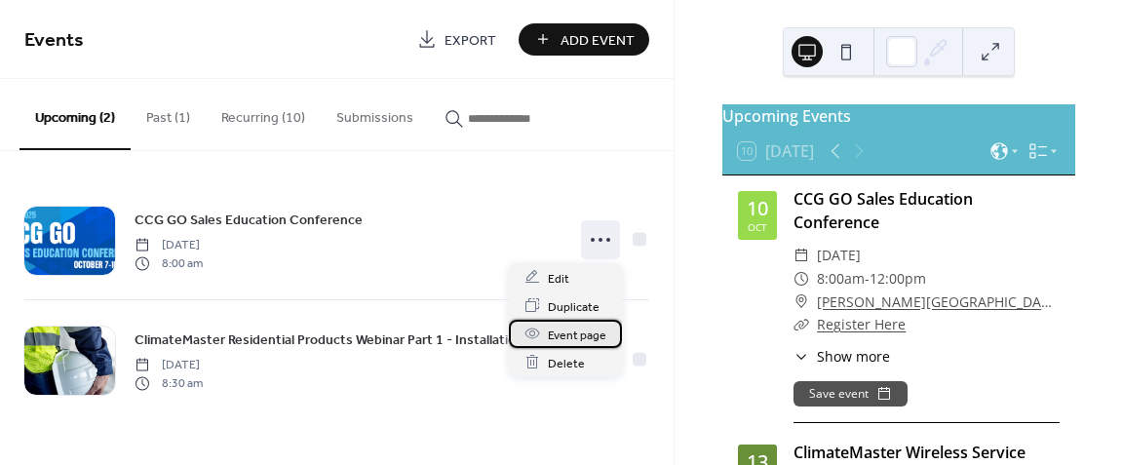
click at [580, 338] on span "Event page" at bounding box center [577, 335] width 58 height 20
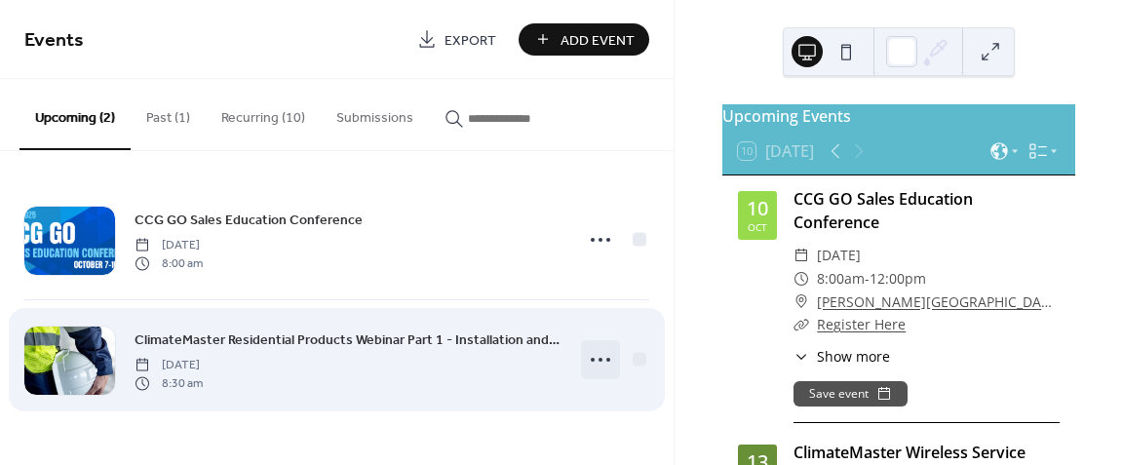
click at [607, 354] on icon at bounding box center [600, 359] width 31 height 31
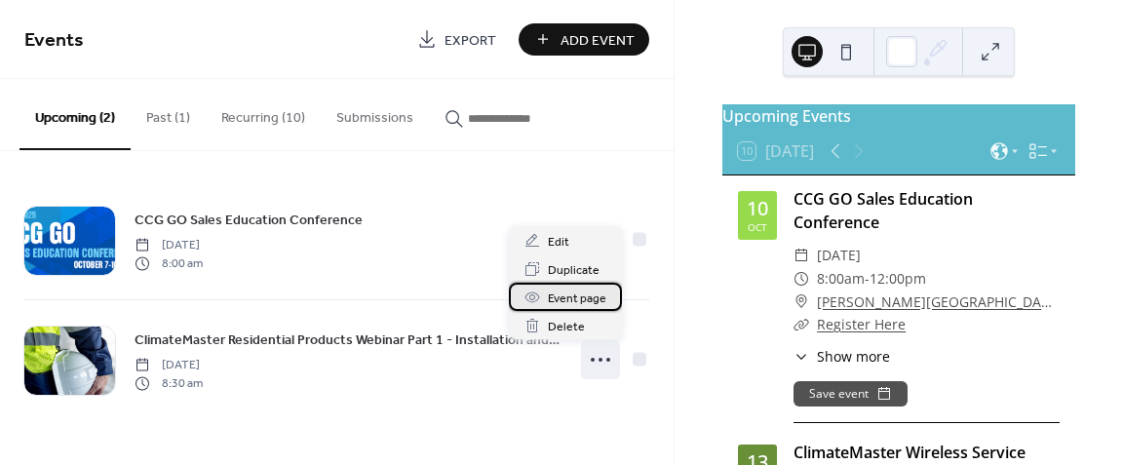
click at [599, 294] on span "Event page" at bounding box center [577, 298] width 58 height 20
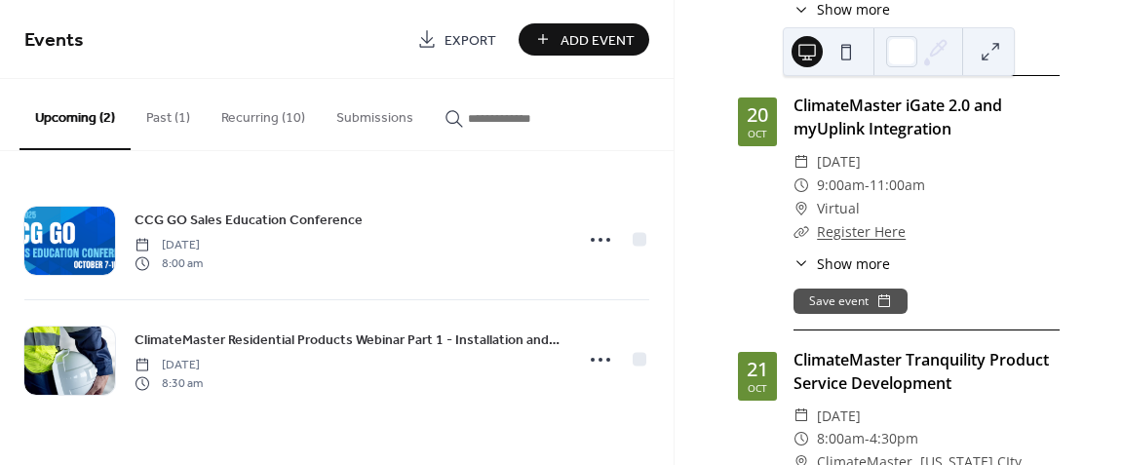
scroll to position [579, 0]
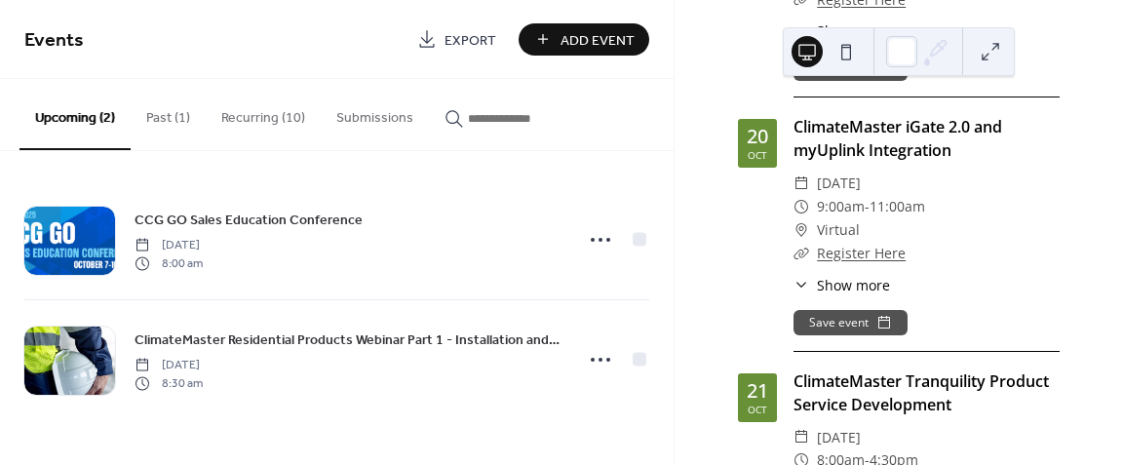
click at [287, 129] on button "Recurring (10)" at bounding box center [263, 113] width 115 height 69
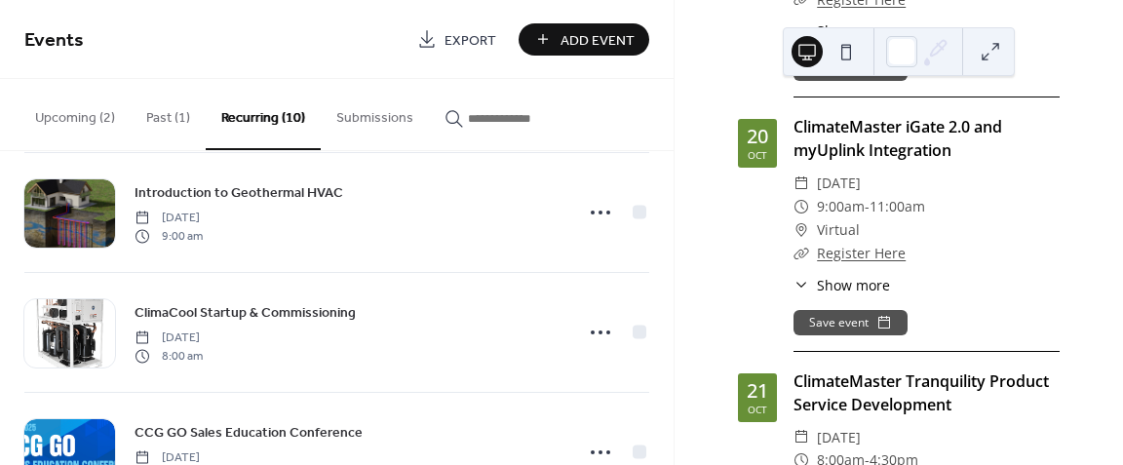
scroll to position [390, 0]
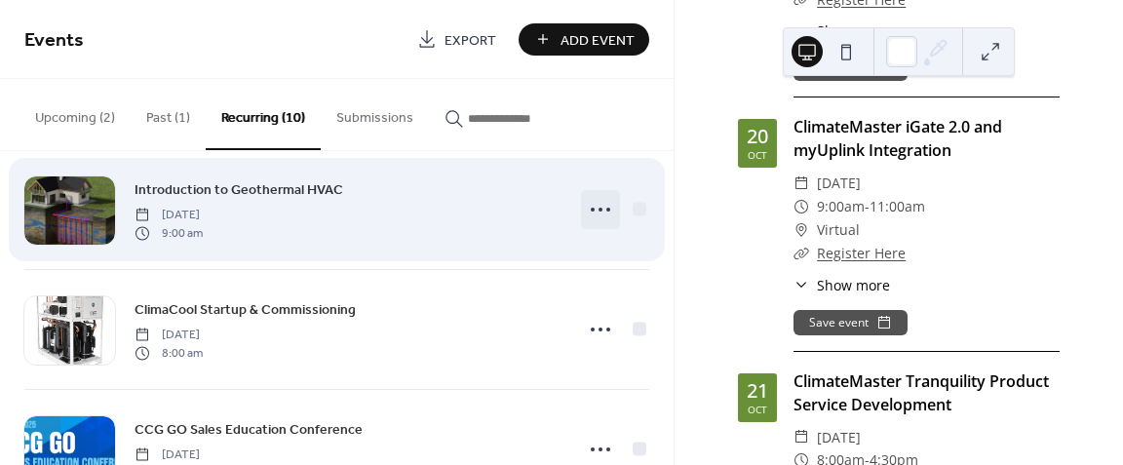
click at [601, 209] on circle at bounding box center [600, 210] width 4 height 4
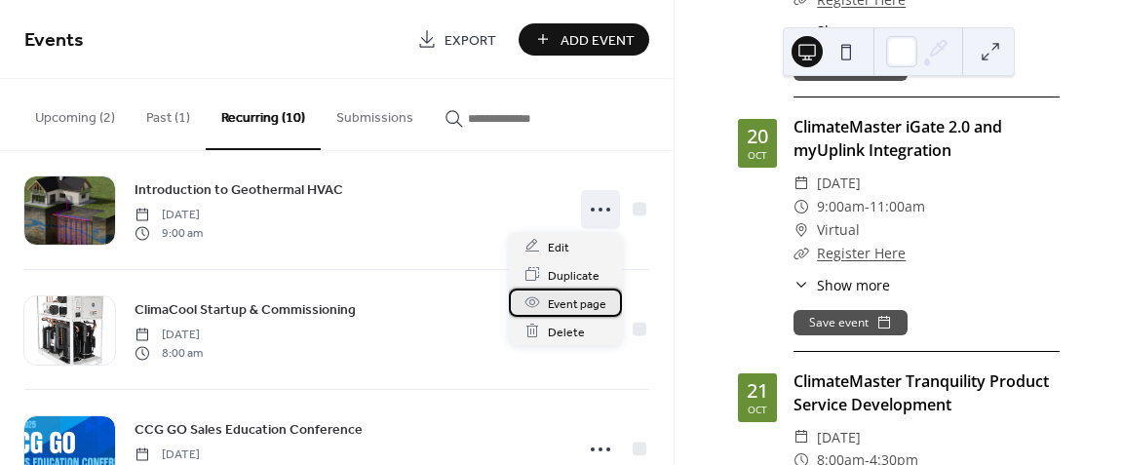
click at [584, 305] on span "Event page" at bounding box center [577, 303] width 58 height 20
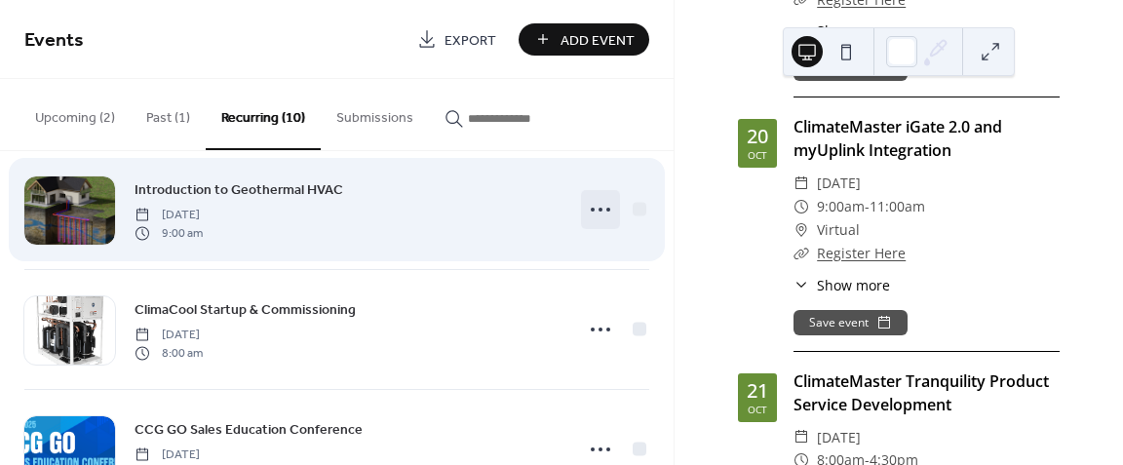
click at [607, 208] on circle at bounding box center [608, 210] width 4 height 4
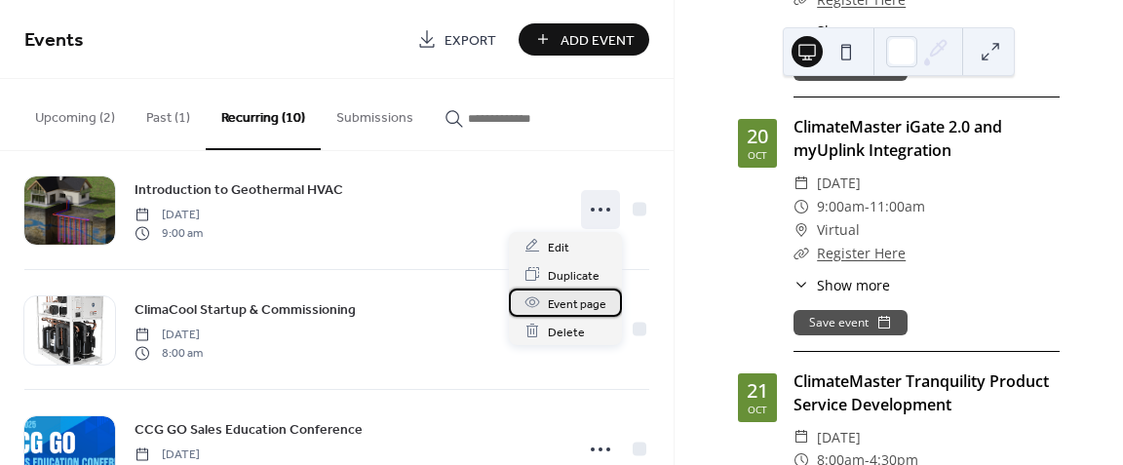
click at [585, 295] on span "Event page" at bounding box center [577, 303] width 58 height 20
